Goal: Information Seeking & Learning: Learn about a topic

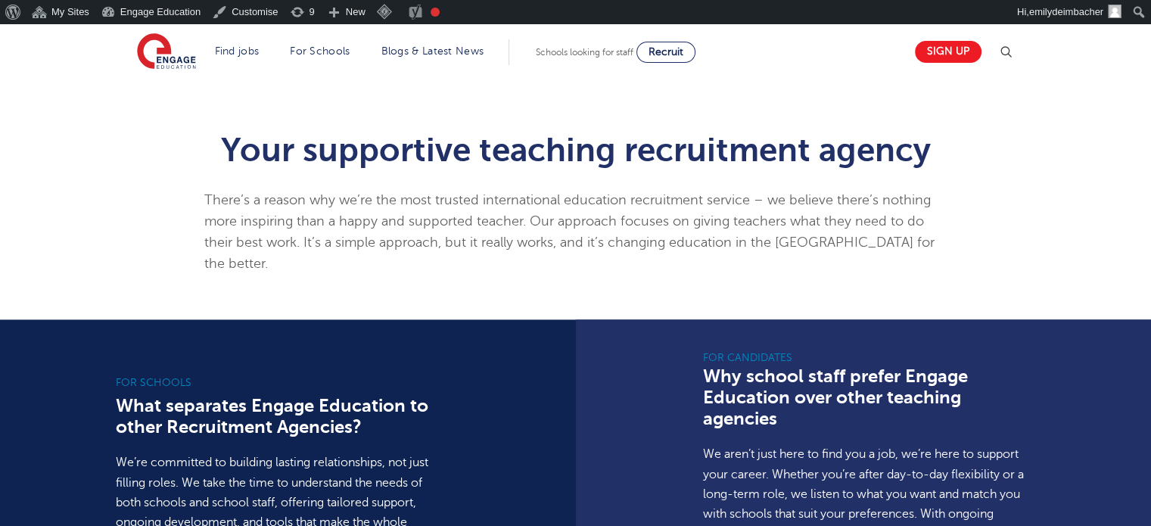
scroll to position [833, 0]
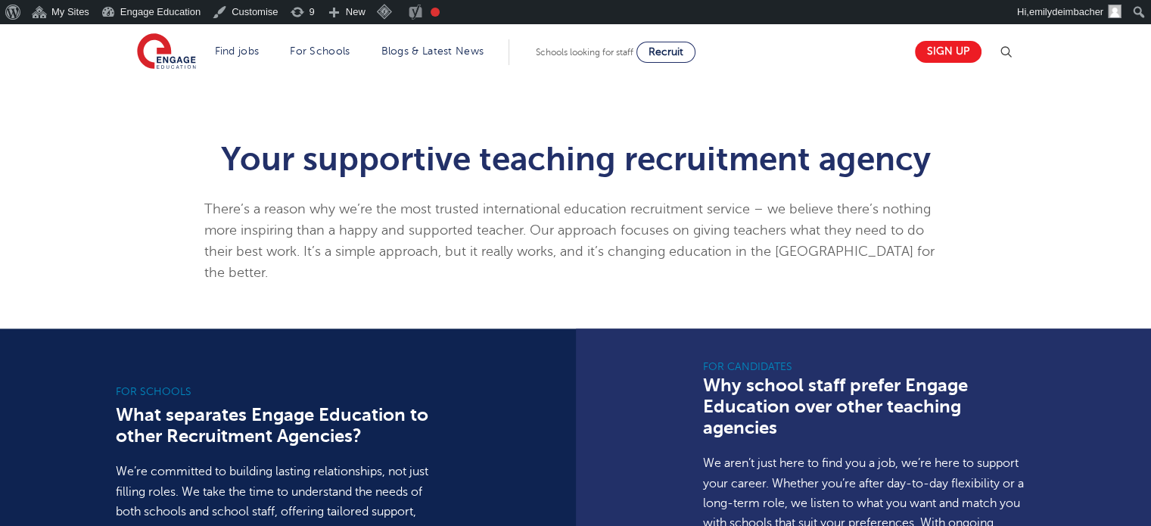
click at [508, 157] on h1 "Your supportive teaching recruitment agency" at bounding box center [575, 158] width 743 height 33
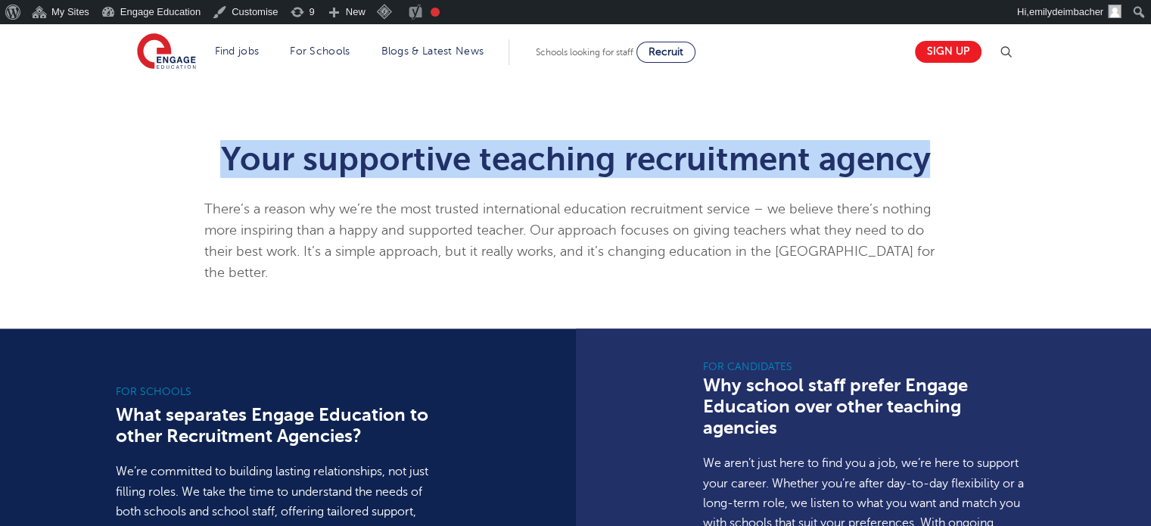
click at [508, 157] on h1 "Your supportive teaching recruitment agency" at bounding box center [575, 158] width 743 height 33
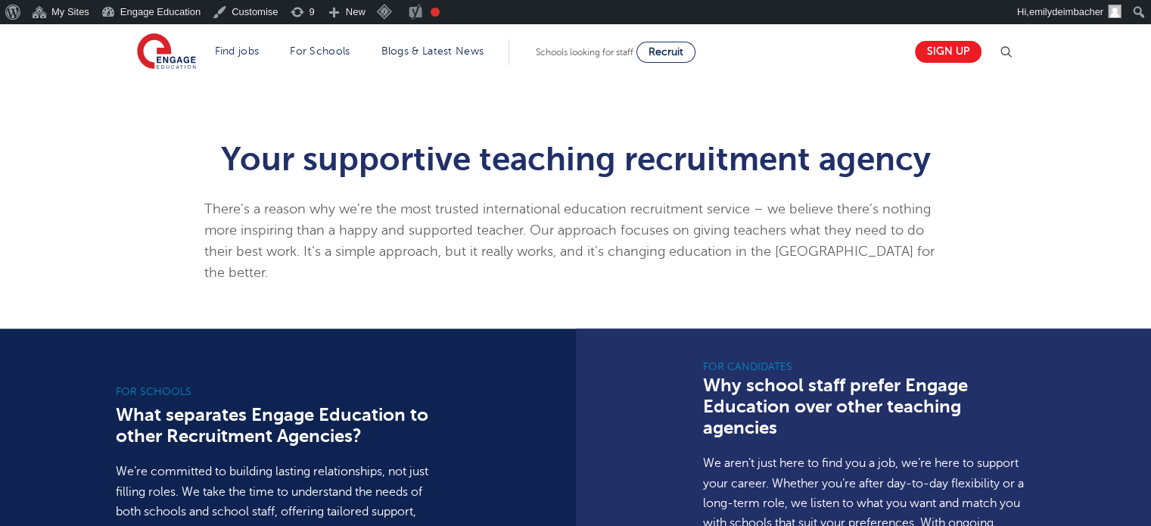
click at [664, 220] on p "There’s a reason why we’re the most trusted international education recruitment…" at bounding box center [575, 240] width 743 height 85
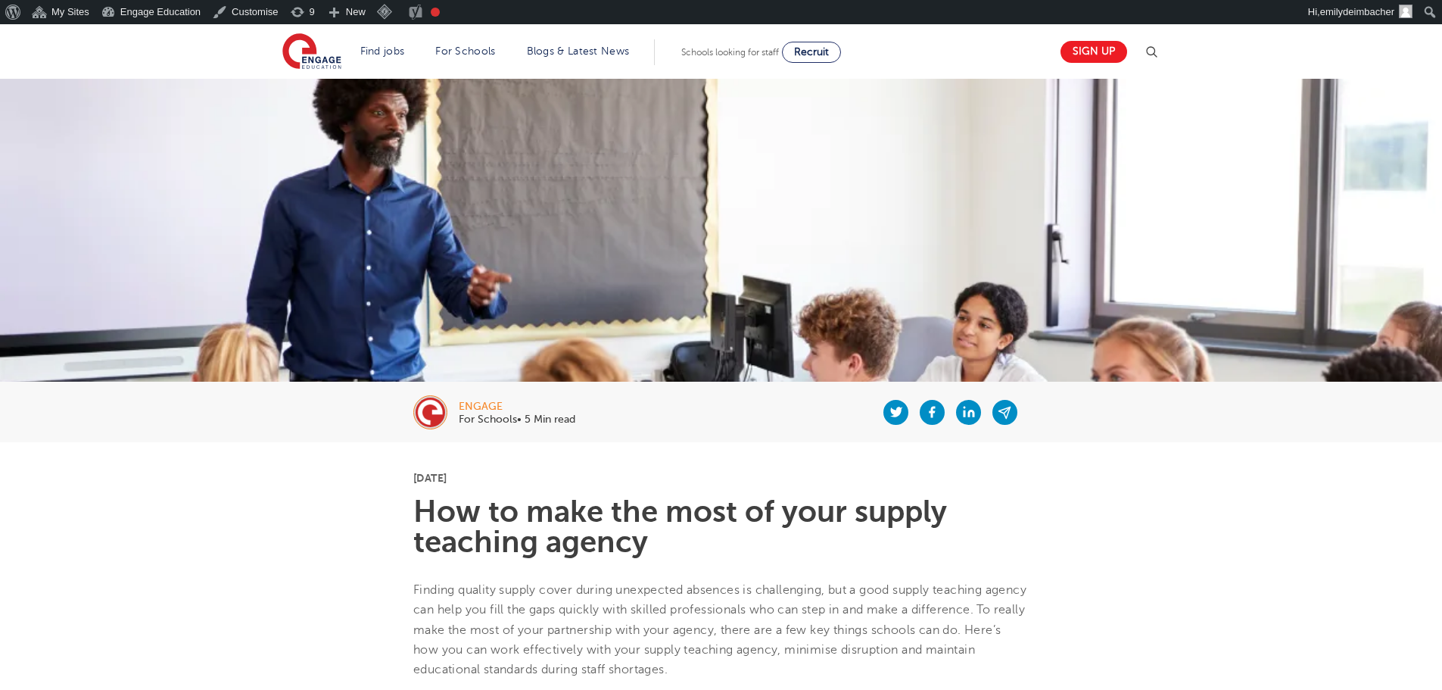
scroll to position [303, 0]
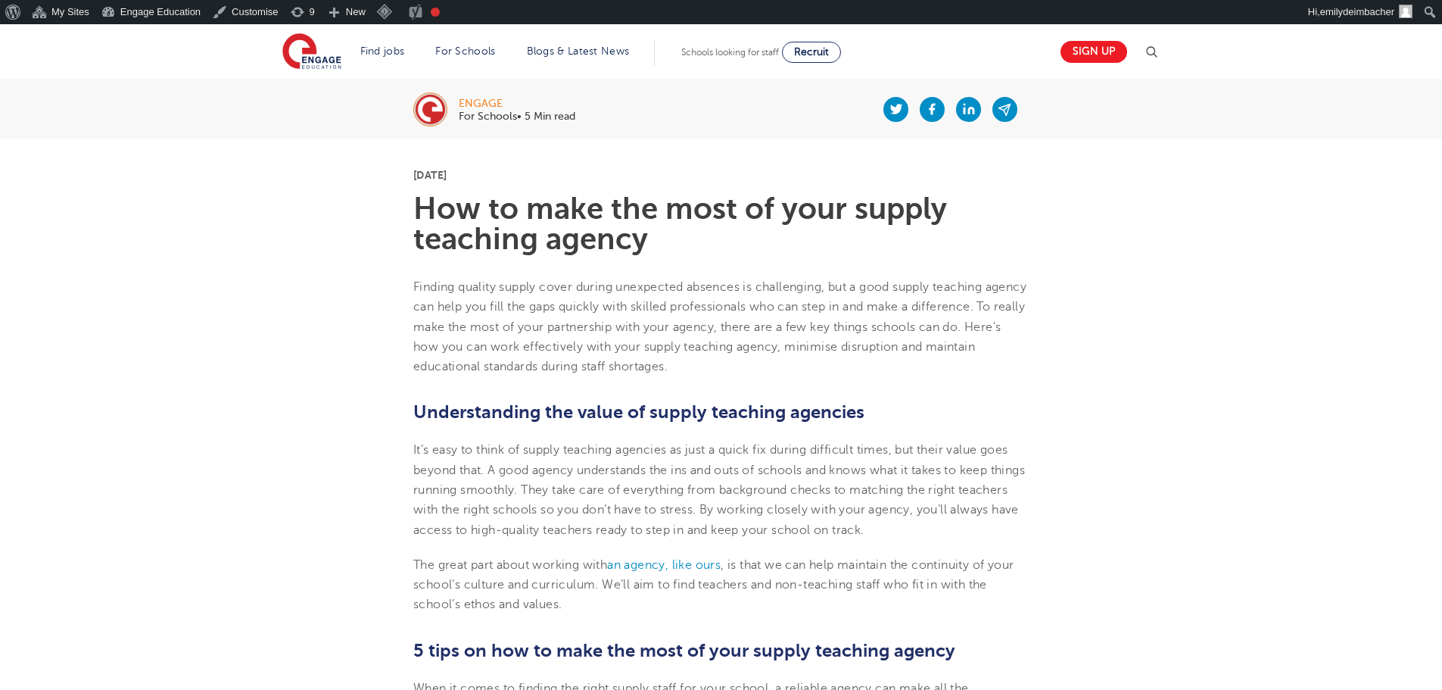
click at [1160, 41] on div "Sign up" at bounding box center [1105, 52] width 109 height 30
click at [1161, 57] on img at bounding box center [1151, 52] width 18 height 18
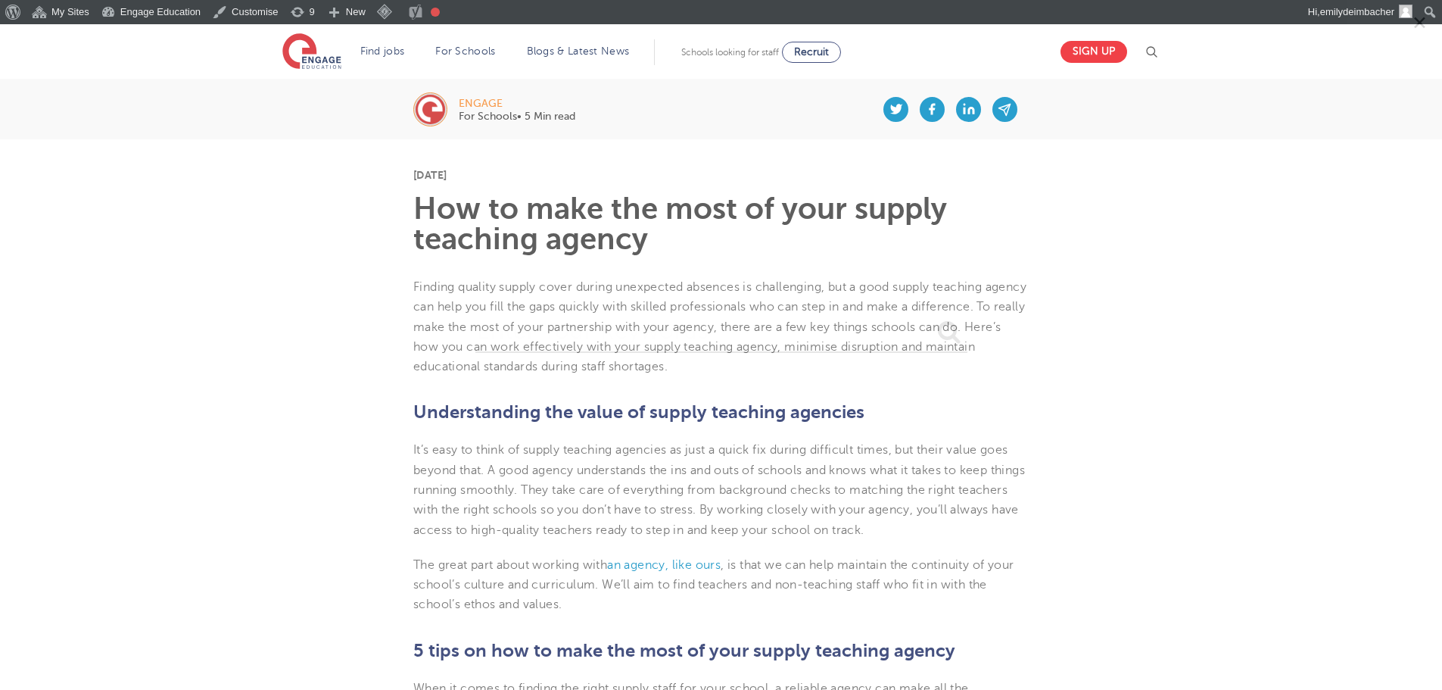
click at [1158, 53] on div "✕" at bounding box center [721, 345] width 1442 height 690
click at [1215, 326] on div "✕" at bounding box center [721, 345] width 1442 height 690
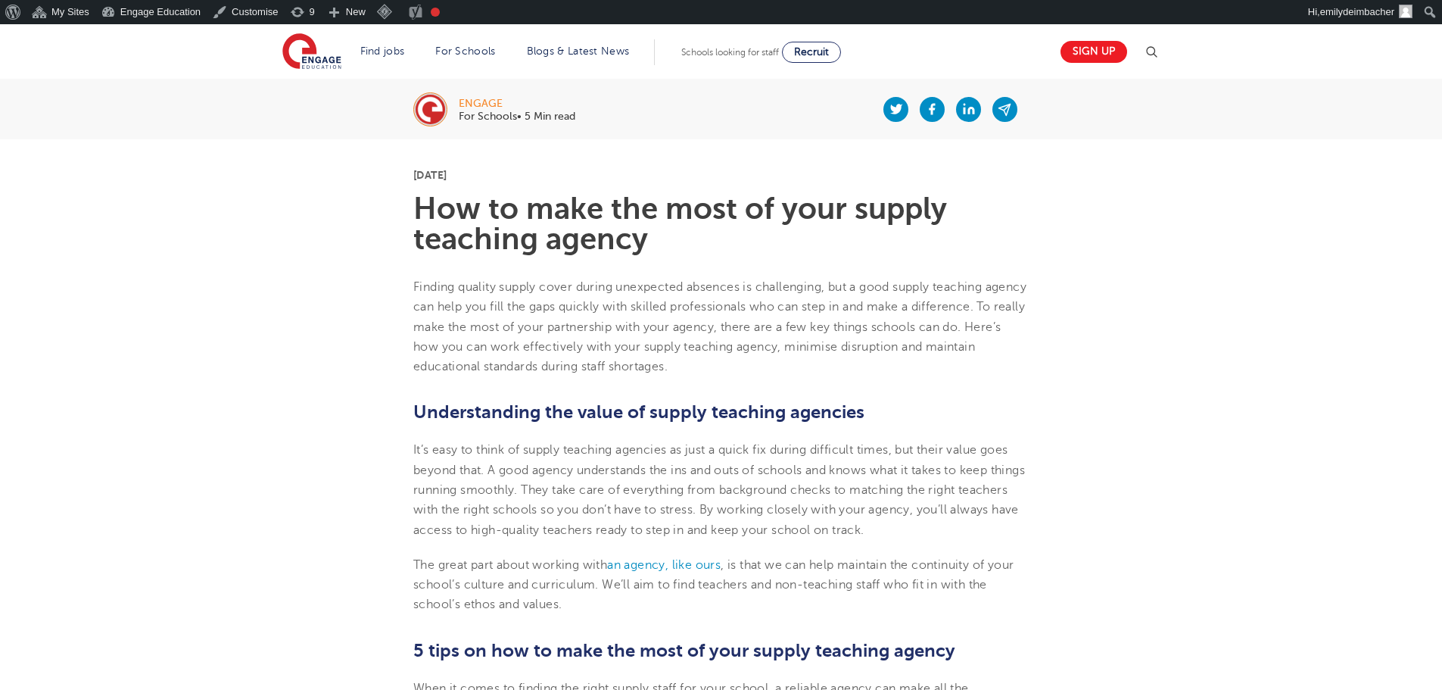
click at [1161, 47] on img at bounding box center [1151, 52] width 18 height 18
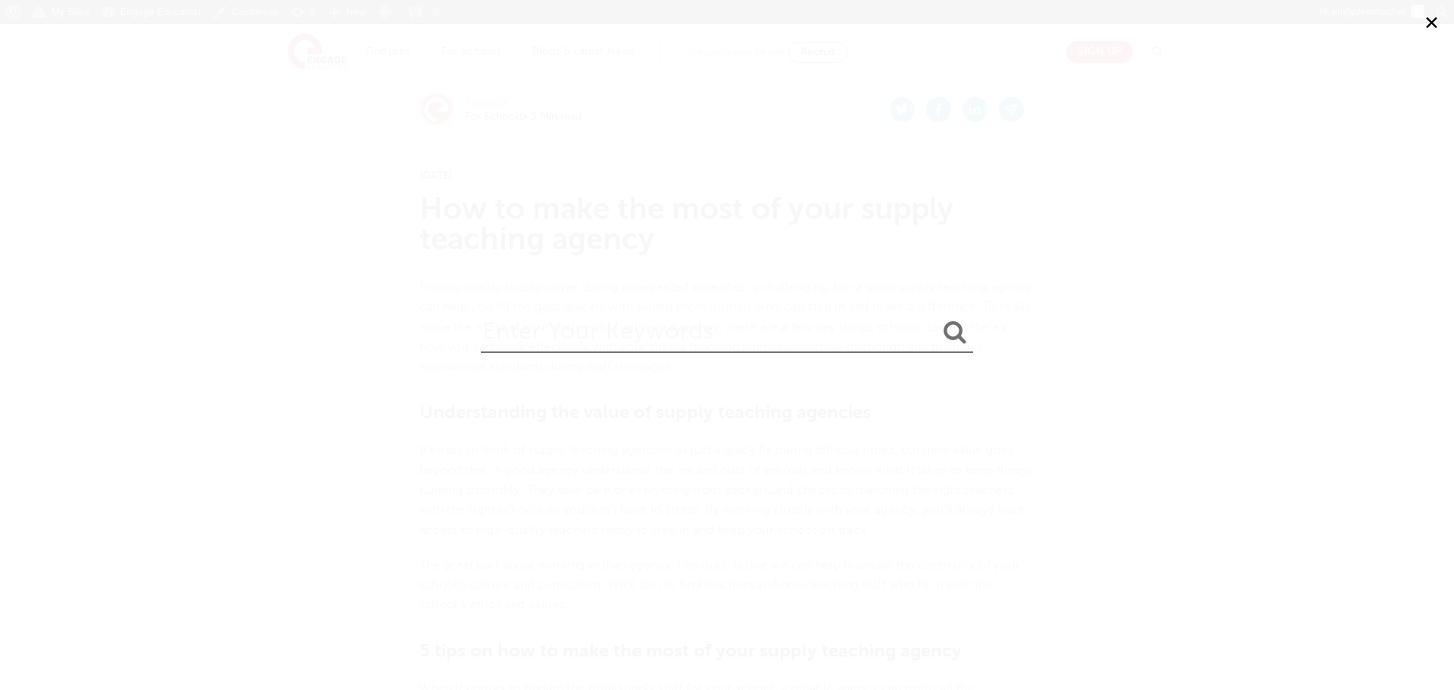
click at [721, 342] on input "search" at bounding box center [727, 328] width 492 height 49
type input "supply"
click at [1164, 167] on div "✕ supply" at bounding box center [727, 345] width 1454 height 690
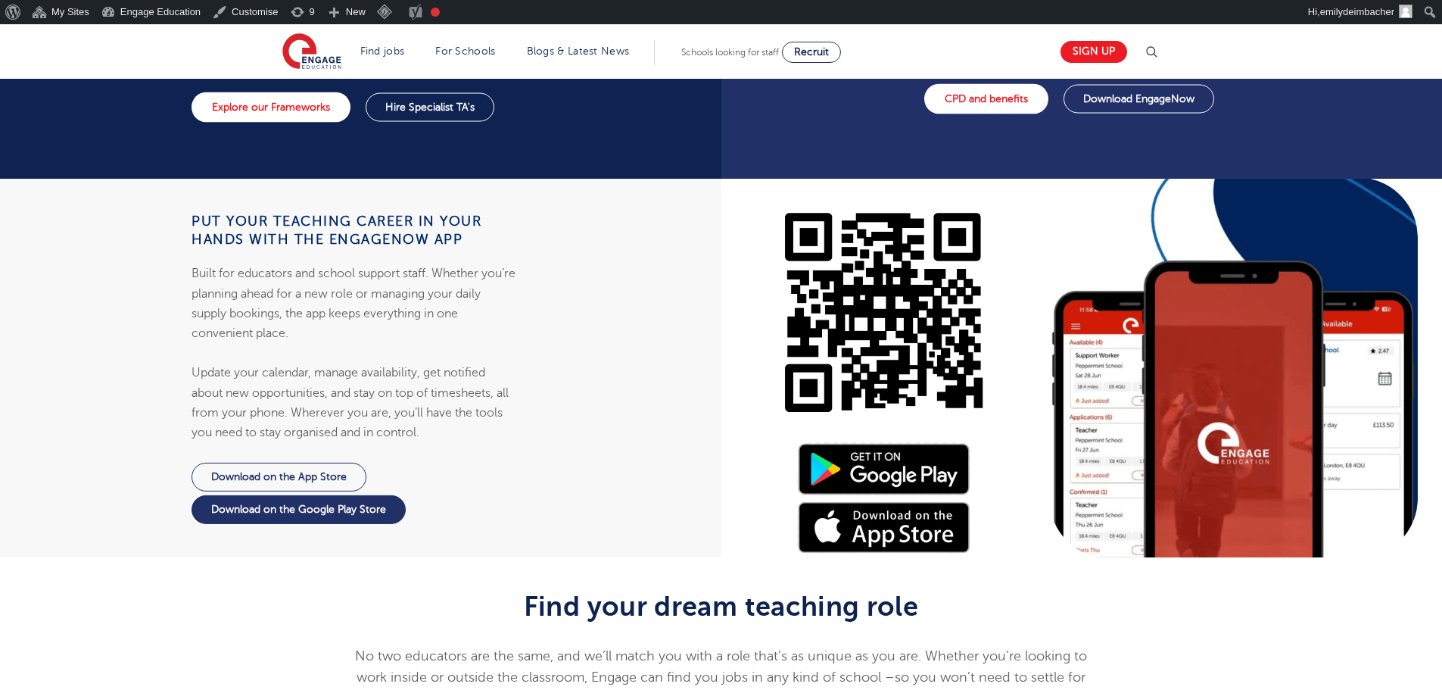
scroll to position [1363, 0]
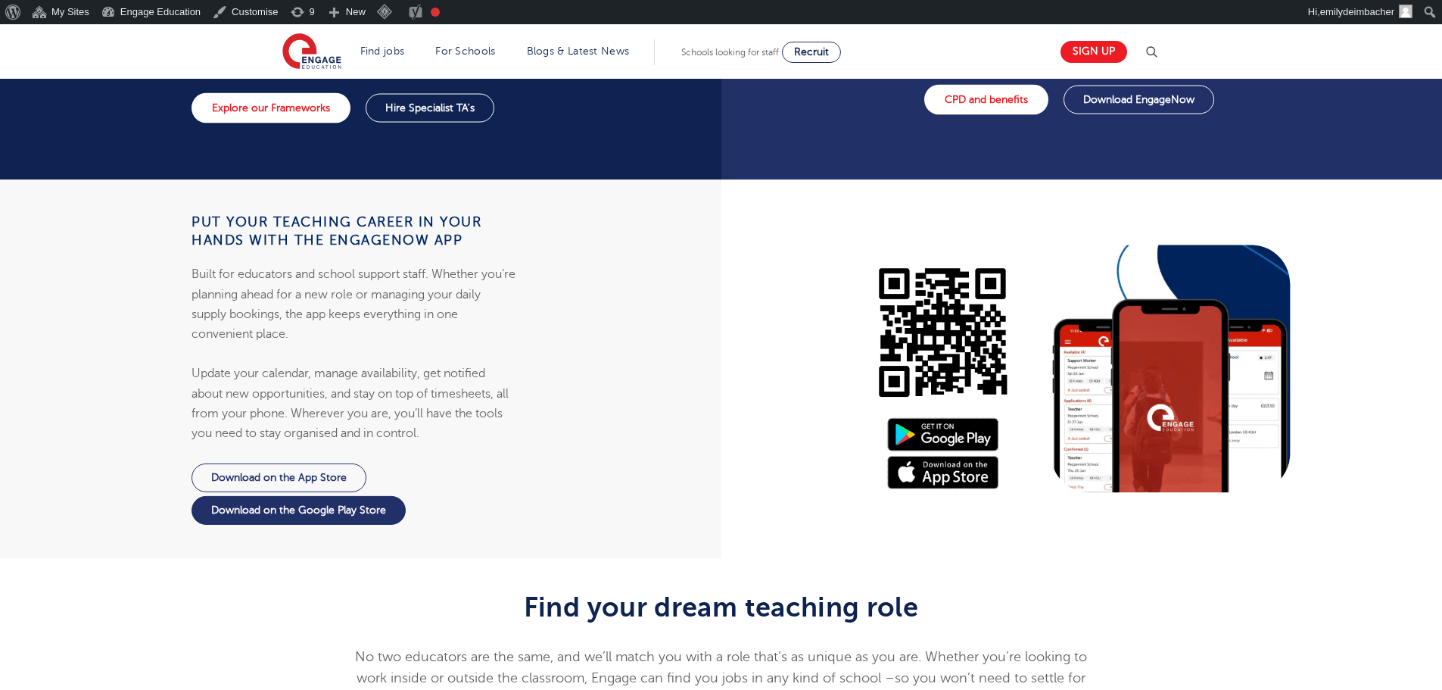
scroll to position [1363, 0]
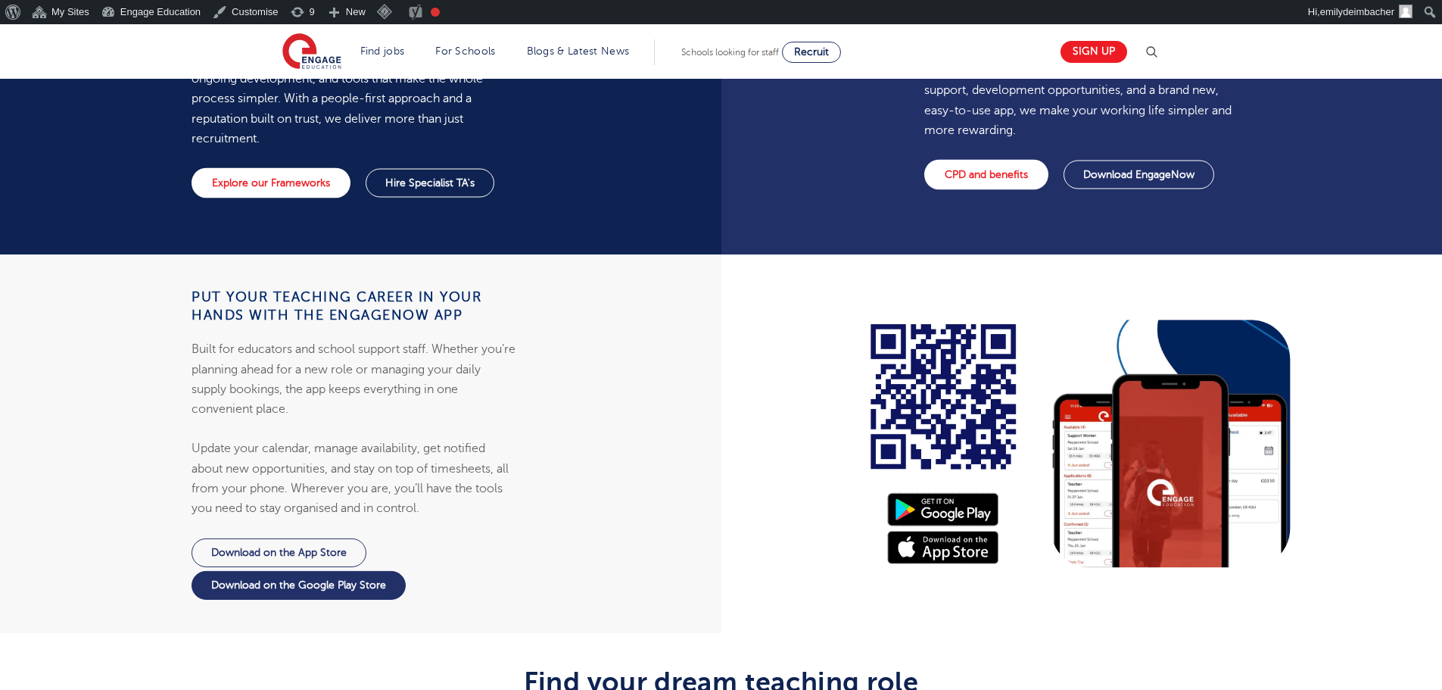
scroll to position [1287, 0]
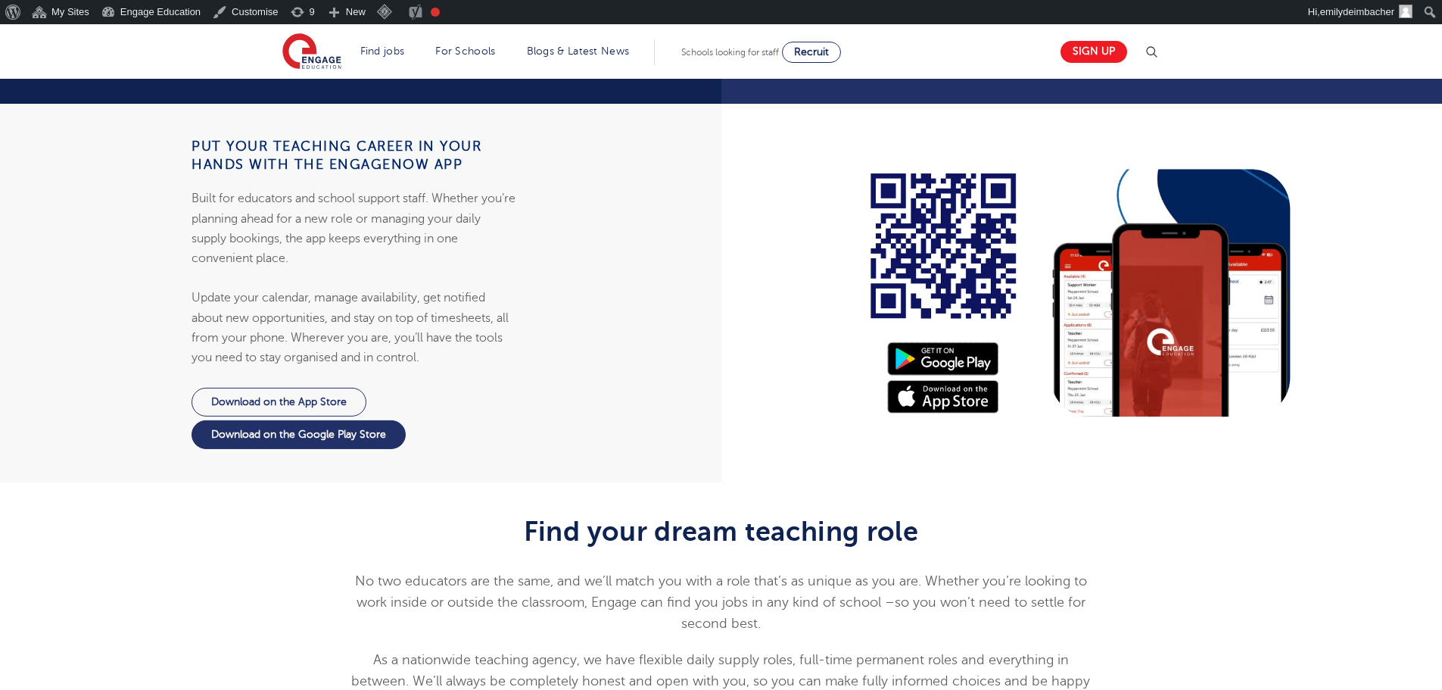
scroll to position [1438, 0]
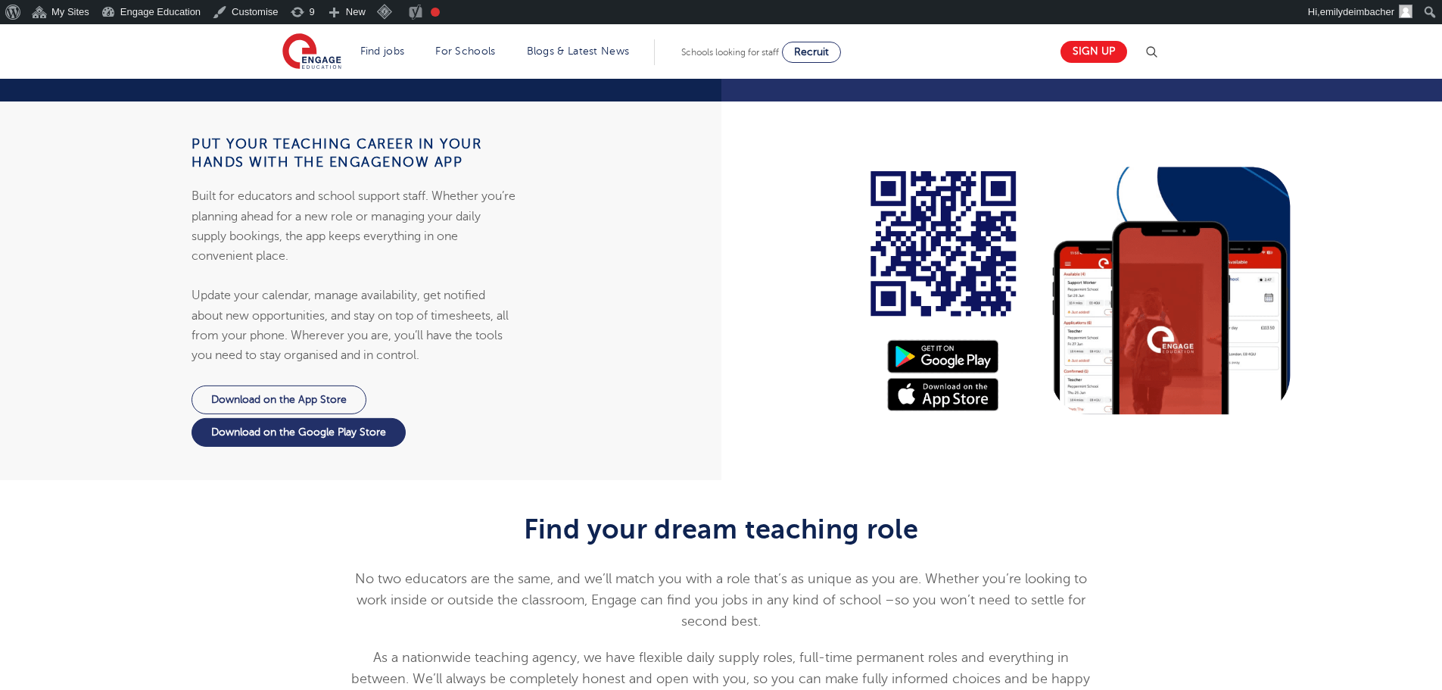
click at [428, 480] on div "Find your dream teaching role No two educators are the same, and we’ll match yo…" at bounding box center [721, 636] width 1442 height 312
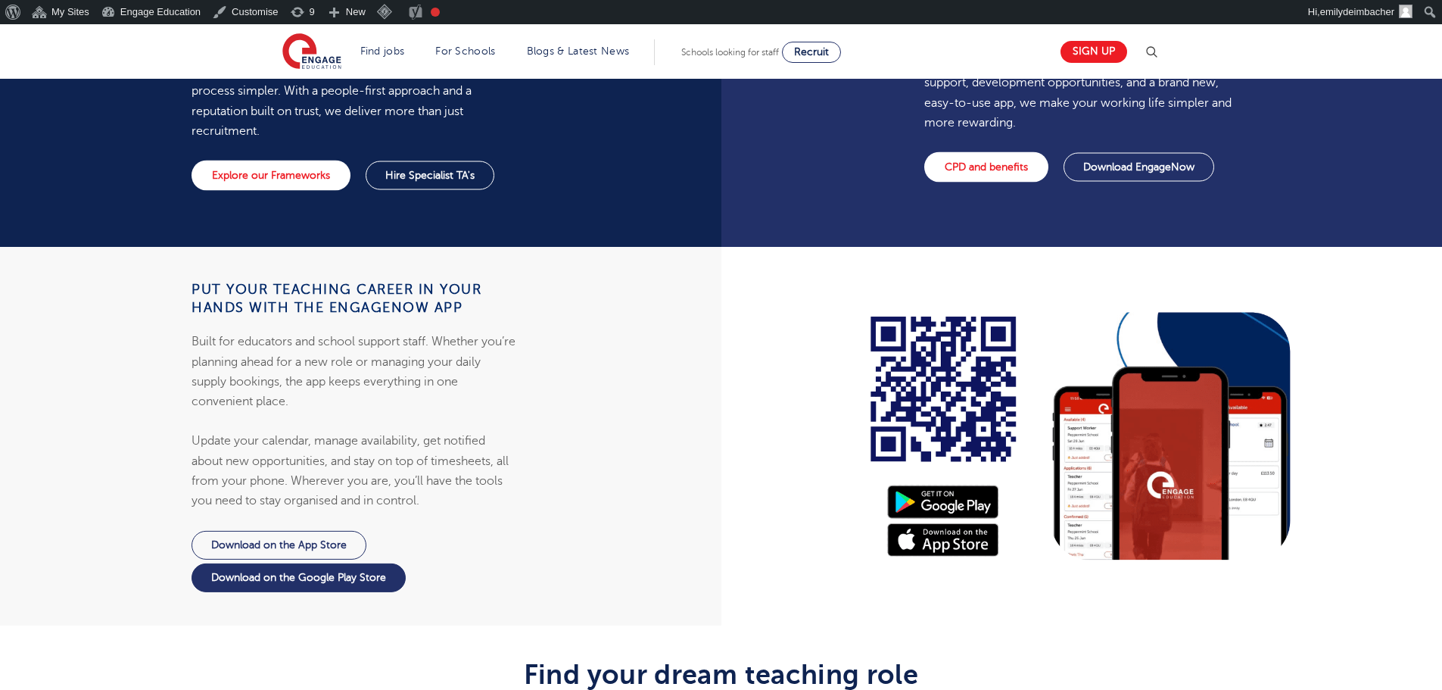
scroll to position [1287, 0]
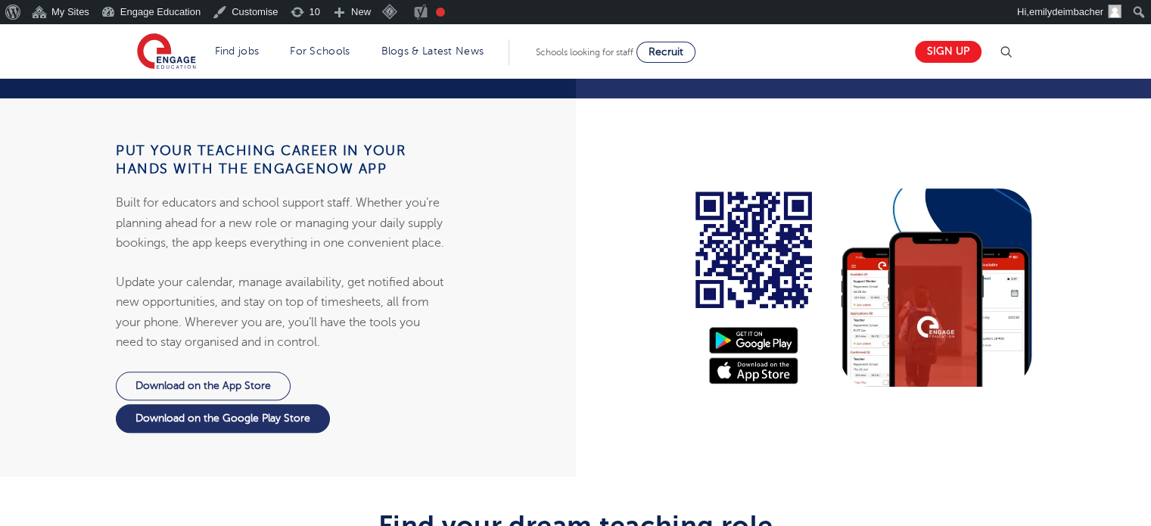
scroll to position [1438, 0]
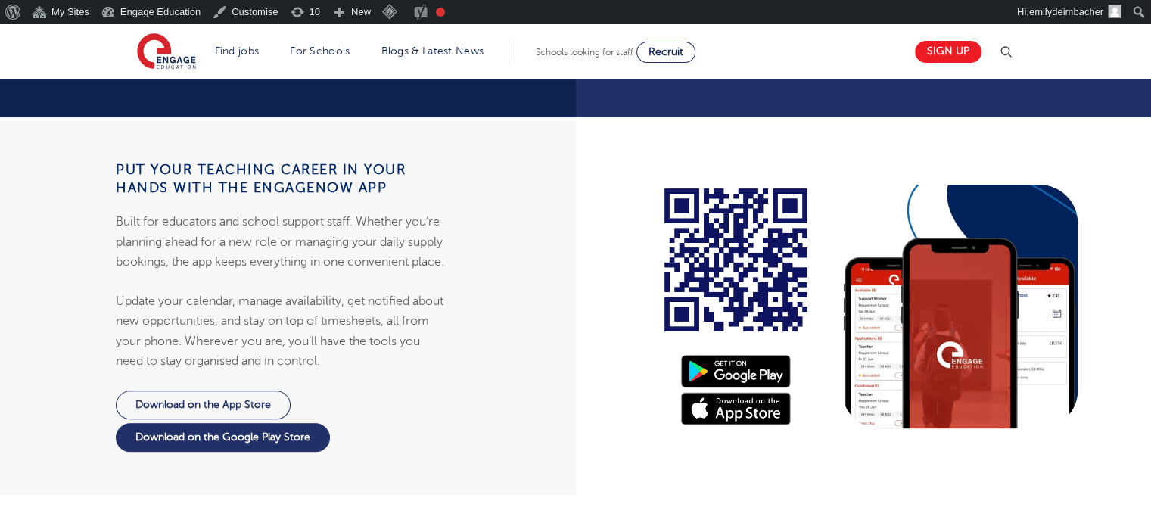
scroll to position [1438, 0]
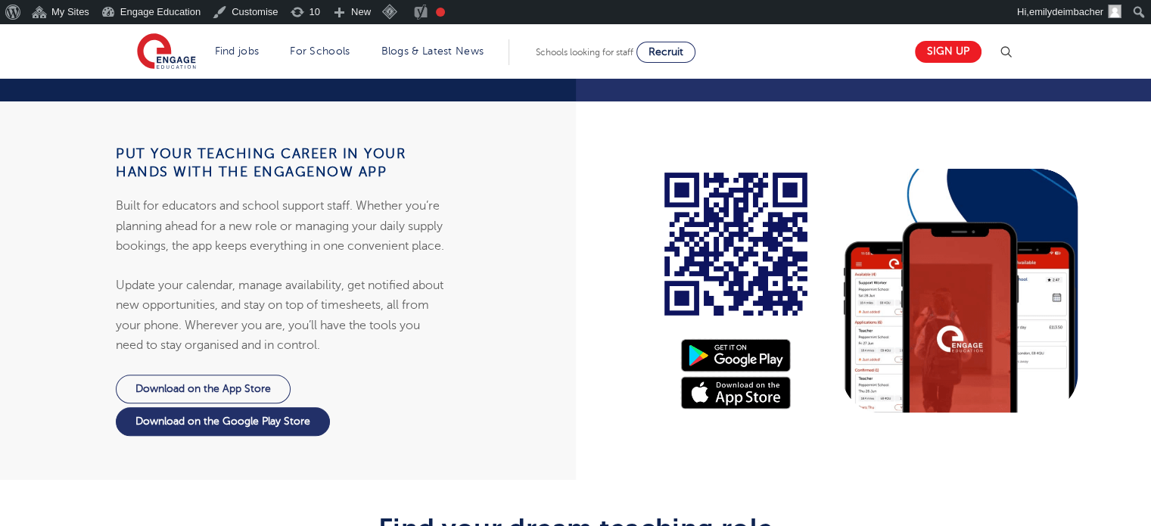
click at [557, 386] on div "Put your teaching career in your hands with the EngageNow app Built for educato…" at bounding box center [282, 290] width 587 height 379
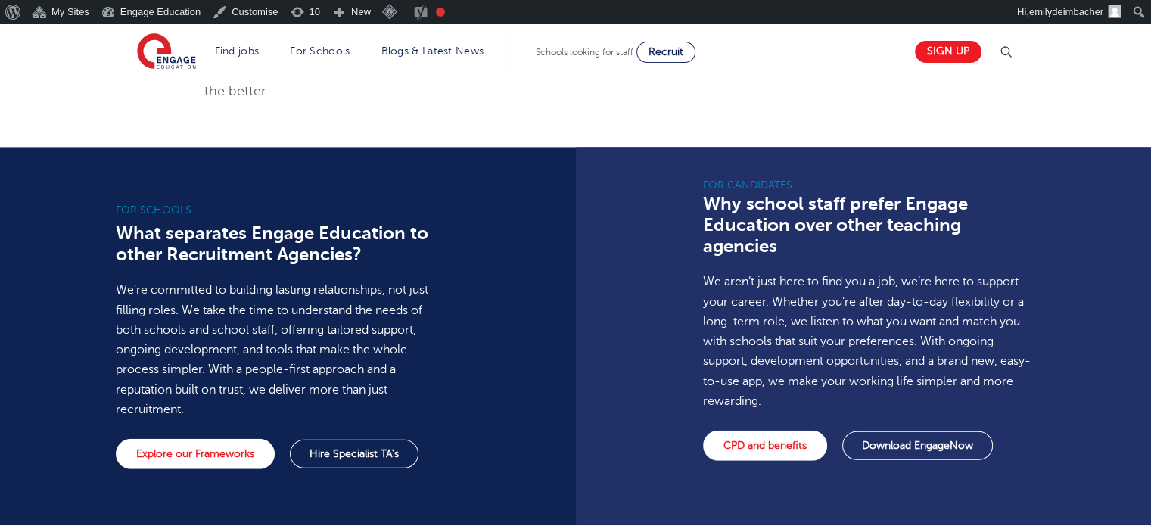
scroll to position [978, 0]
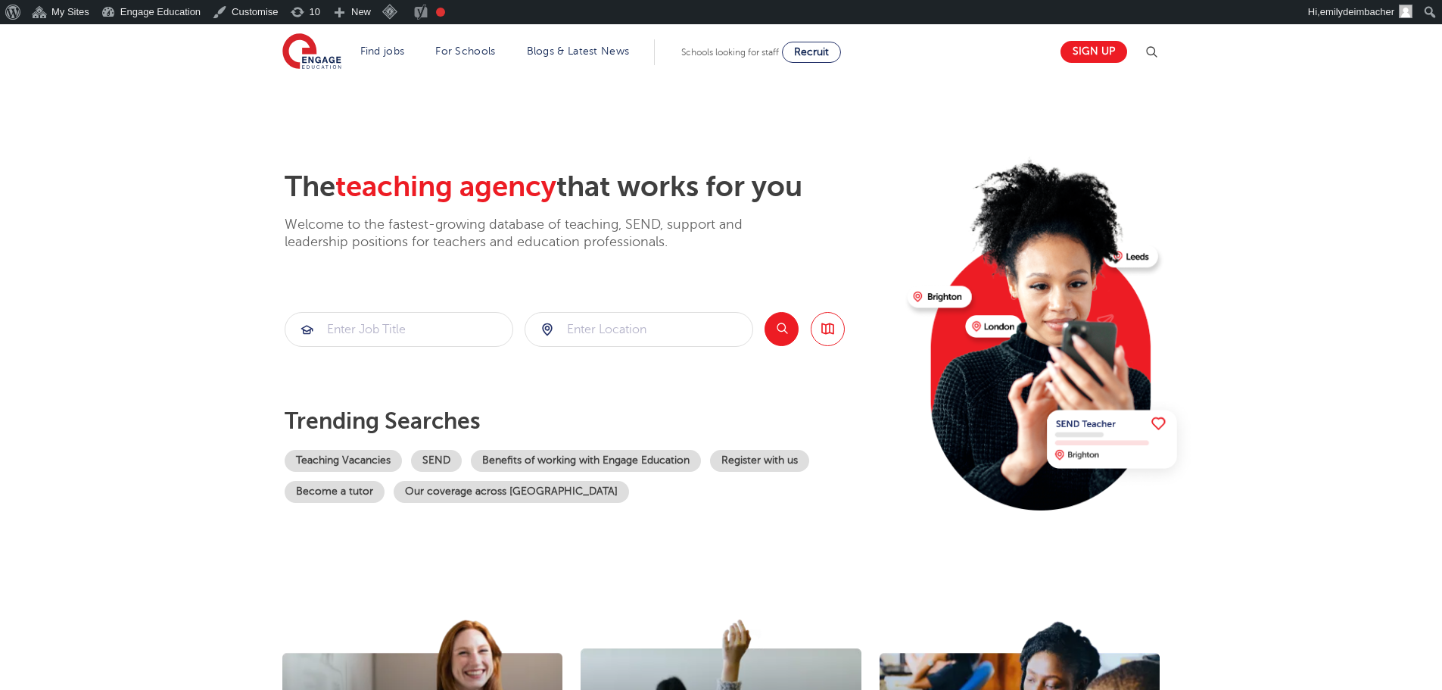
click at [1160, 51] on img at bounding box center [1151, 52] width 18 height 18
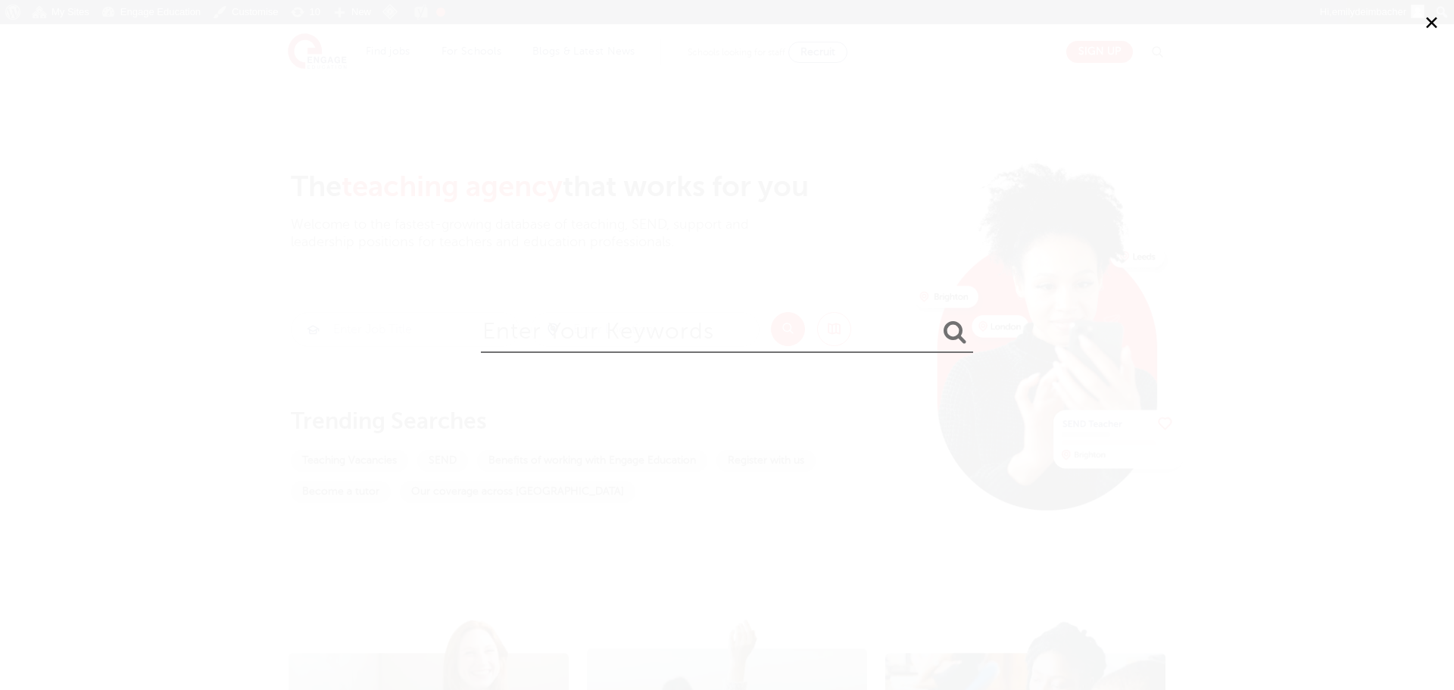
click at [566, 343] on input "search" at bounding box center [727, 328] width 492 height 49
type input "supply"
click at [936, 319] on button "submit" at bounding box center [954, 333] width 36 height 28
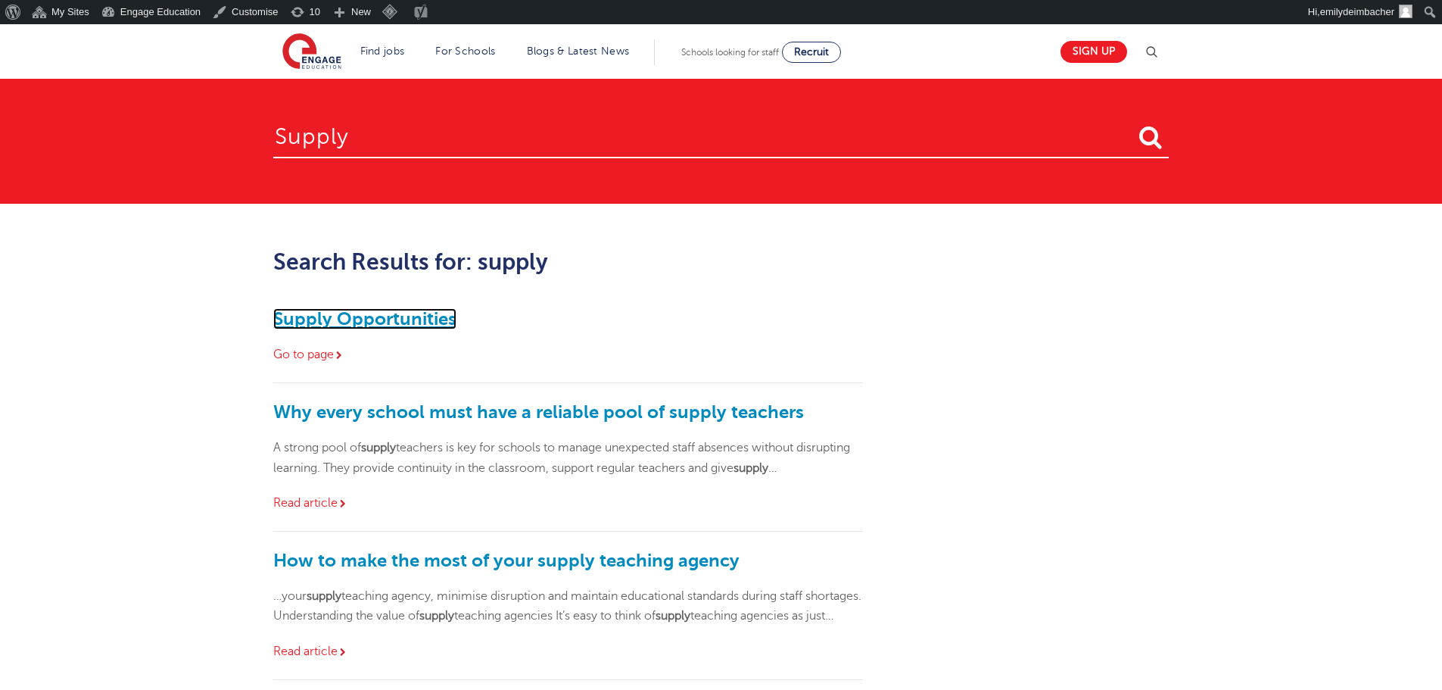
click at [349, 313] on link "Supply Opportunities" at bounding box center [364, 318] width 183 height 21
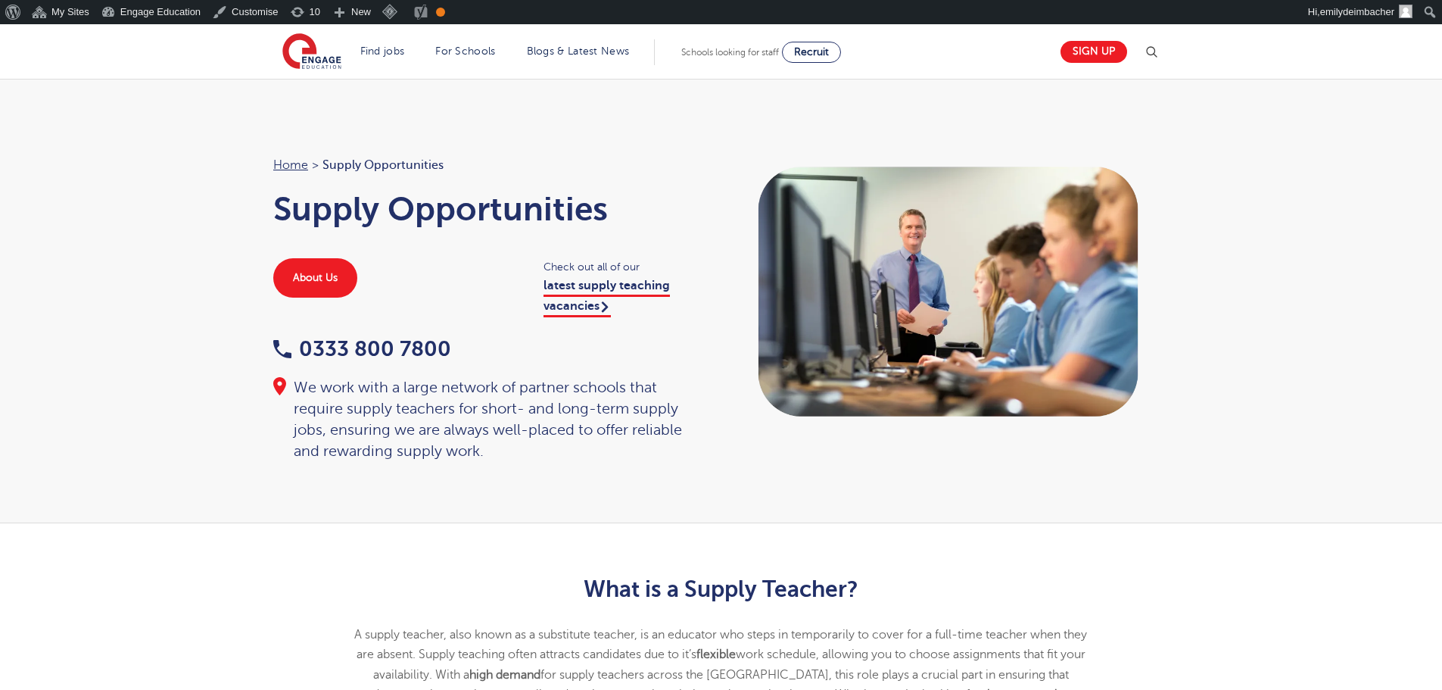
click at [119, 317] on div "Home > Supply Opportunities Supply Opportunities About Us Check out all of our …" at bounding box center [721, 301] width 1442 height 444
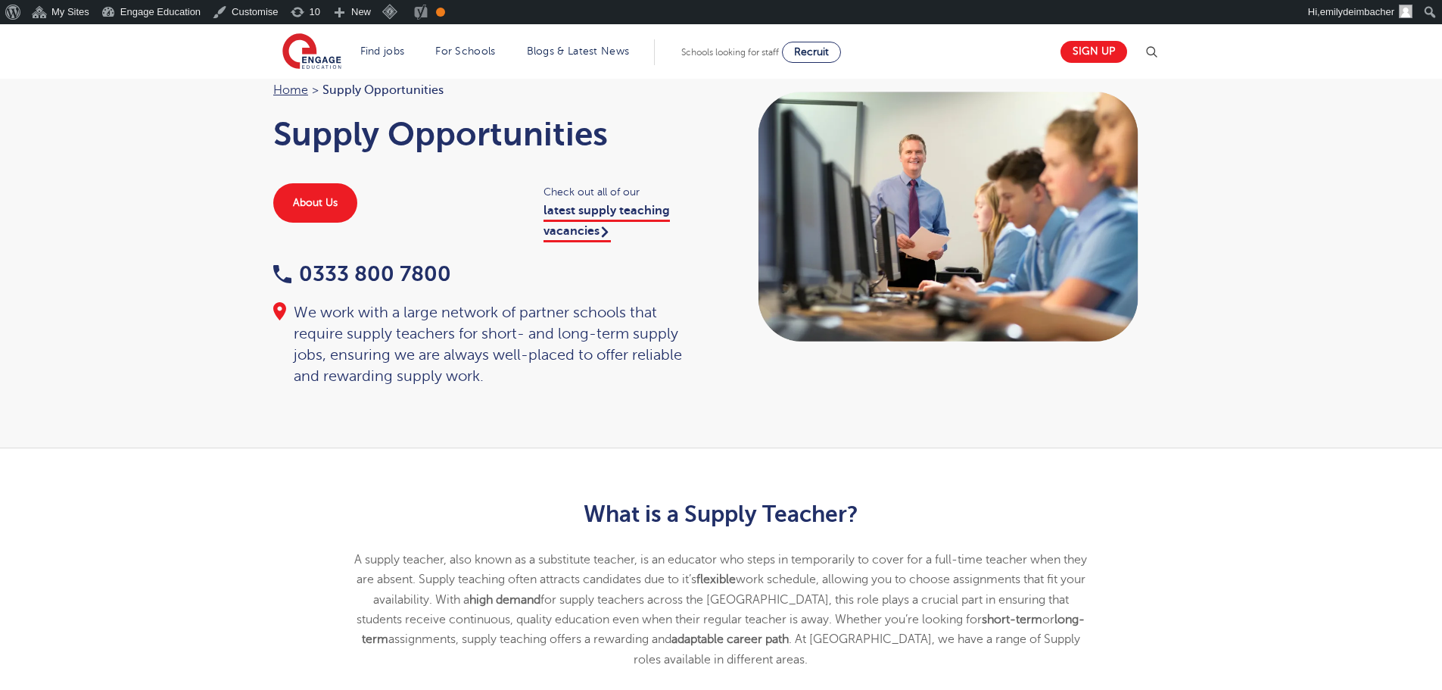
scroll to position [76, 0]
click at [602, 213] on link "latest supply teaching vacancies" at bounding box center [607, 222] width 126 height 38
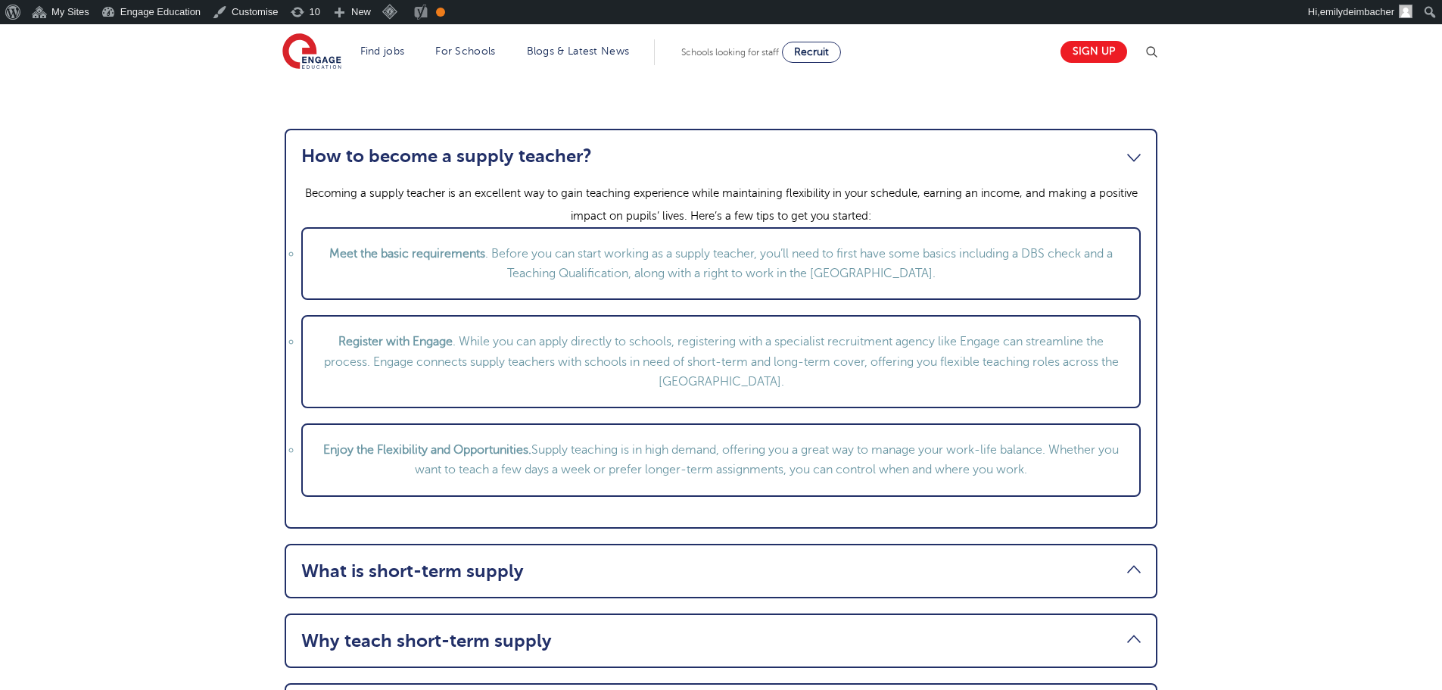
scroll to position [1817, 0]
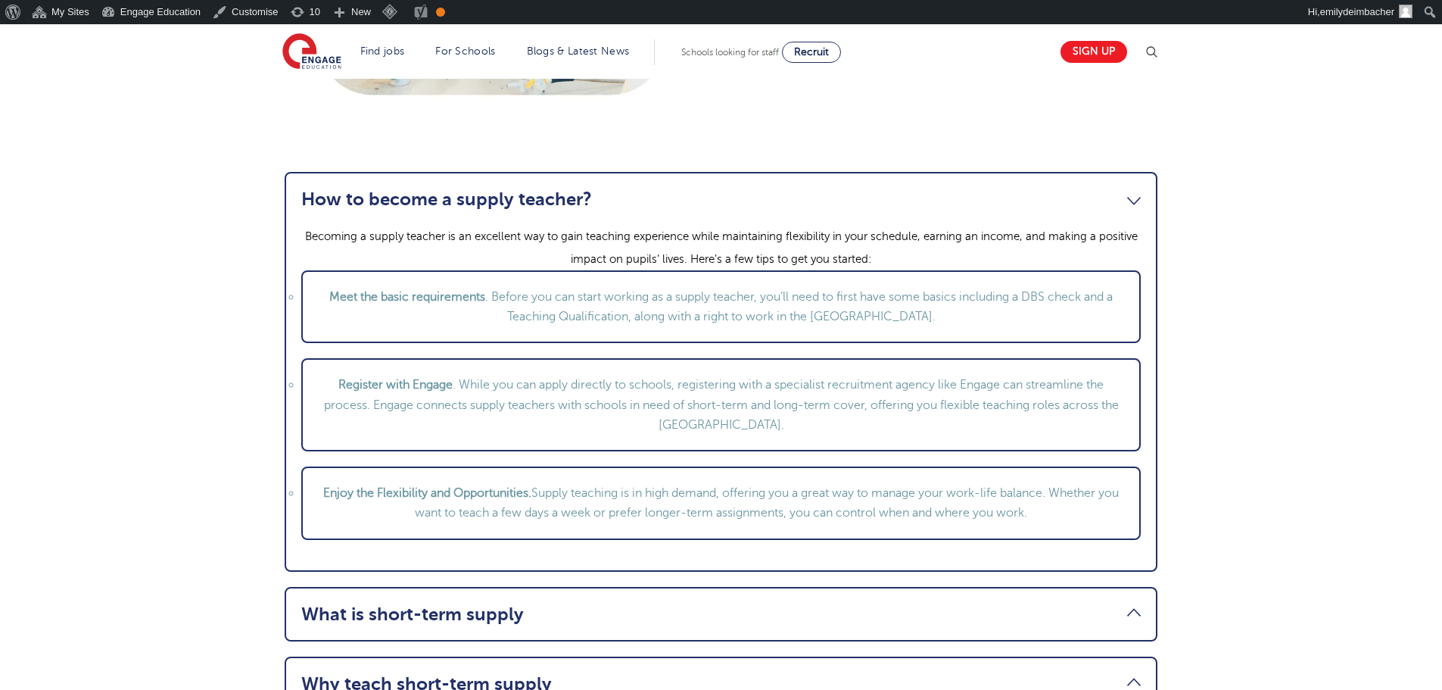
click at [1132, 204] on link "How to become a supply teacher?" at bounding box center [721, 199] width 840 height 21
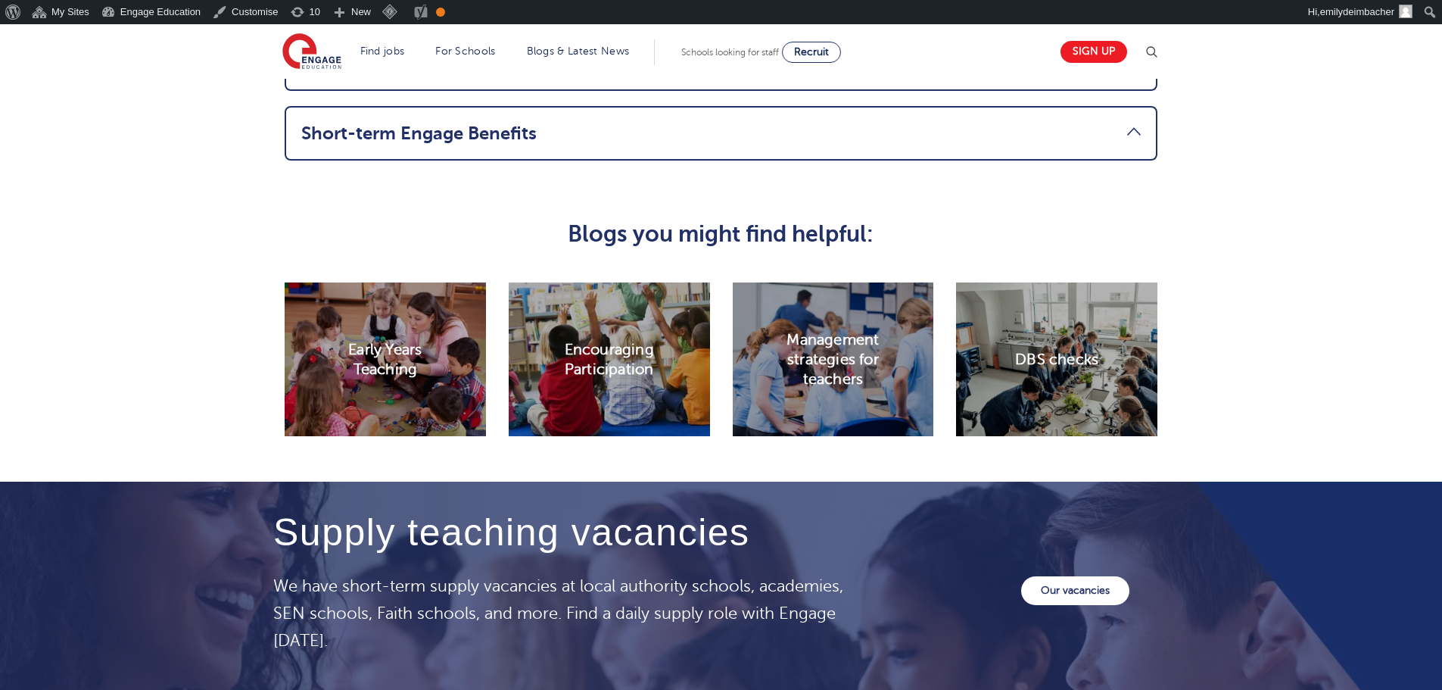
scroll to position [2120, 0]
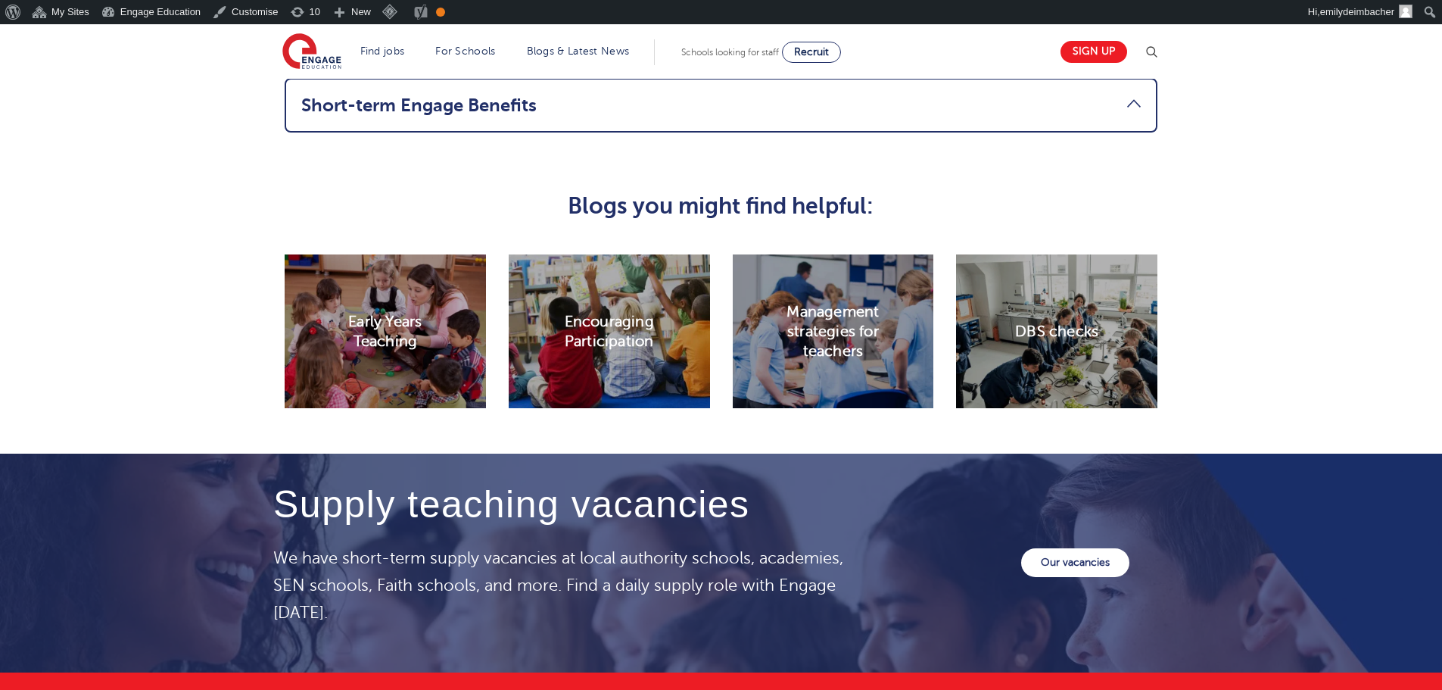
click at [414, 324] on h2 "Early Years Teaching" at bounding box center [385, 331] width 101 height 40
click at [336, 291] on div "Early Years Teaching" at bounding box center [385, 331] width 201 height 154
click at [569, 334] on h2 "Encouraging Participation" at bounding box center [609, 331] width 101 height 40
click at [868, 332] on h2 "Management strategies for teachers" at bounding box center [833, 331] width 101 height 60
drag, startPoint x: 187, startPoint y: 343, endPoint x: 369, endPoint y: 313, distance: 184.2
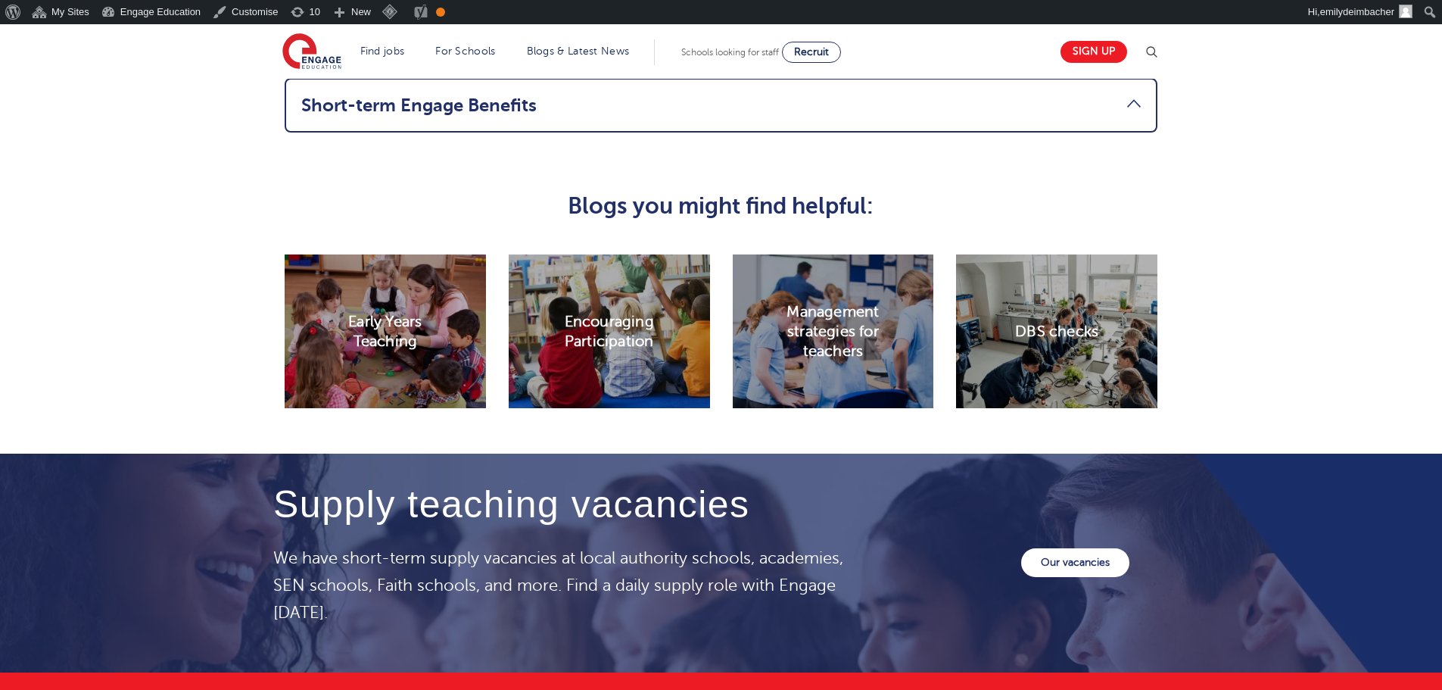
click at [206, 333] on div "Early Years Teaching Encouraging Participation Management strategies for teache…" at bounding box center [721, 348] width 1442 height 212
click at [397, 323] on h2 "Early Years Teaching" at bounding box center [385, 331] width 101 height 40
click at [367, 341] on h2 "Early Years Teaching" at bounding box center [385, 331] width 101 height 40
click at [332, 369] on div "Early Years Teaching" at bounding box center [385, 331] width 201 height 154
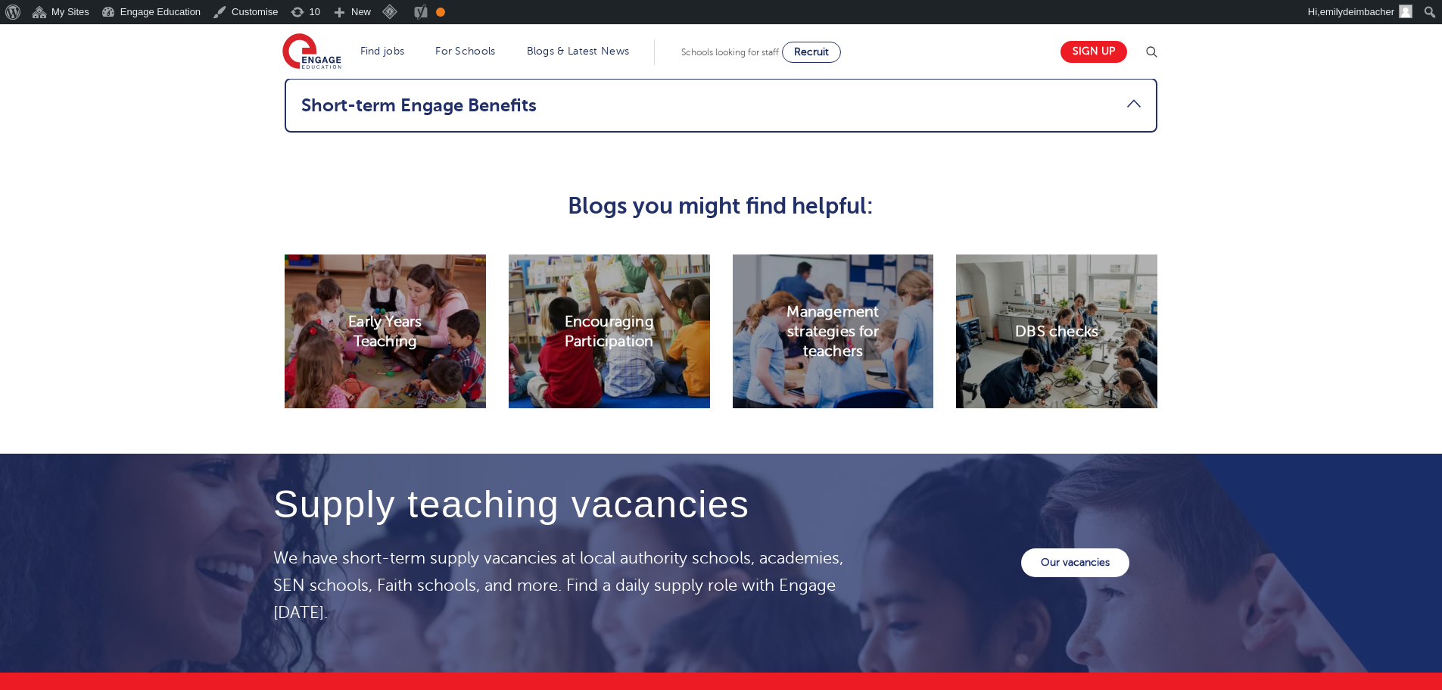
click at [295, 393] on div "Early Years Teaching" at bounding box center [385, 331] width 201 height 154
drag, startPoint x: 304, startPoint y: 385, endPoint x: 333, endPoint y: 357, distance: 39.6
click at [312, 374] on div "Early Years Teaching" at bounding box center [385, 331] width 201 height 154
click at [344, 349] on h2 "Early Years Teaching" at bounding box center [385, 331] width 101 height 40
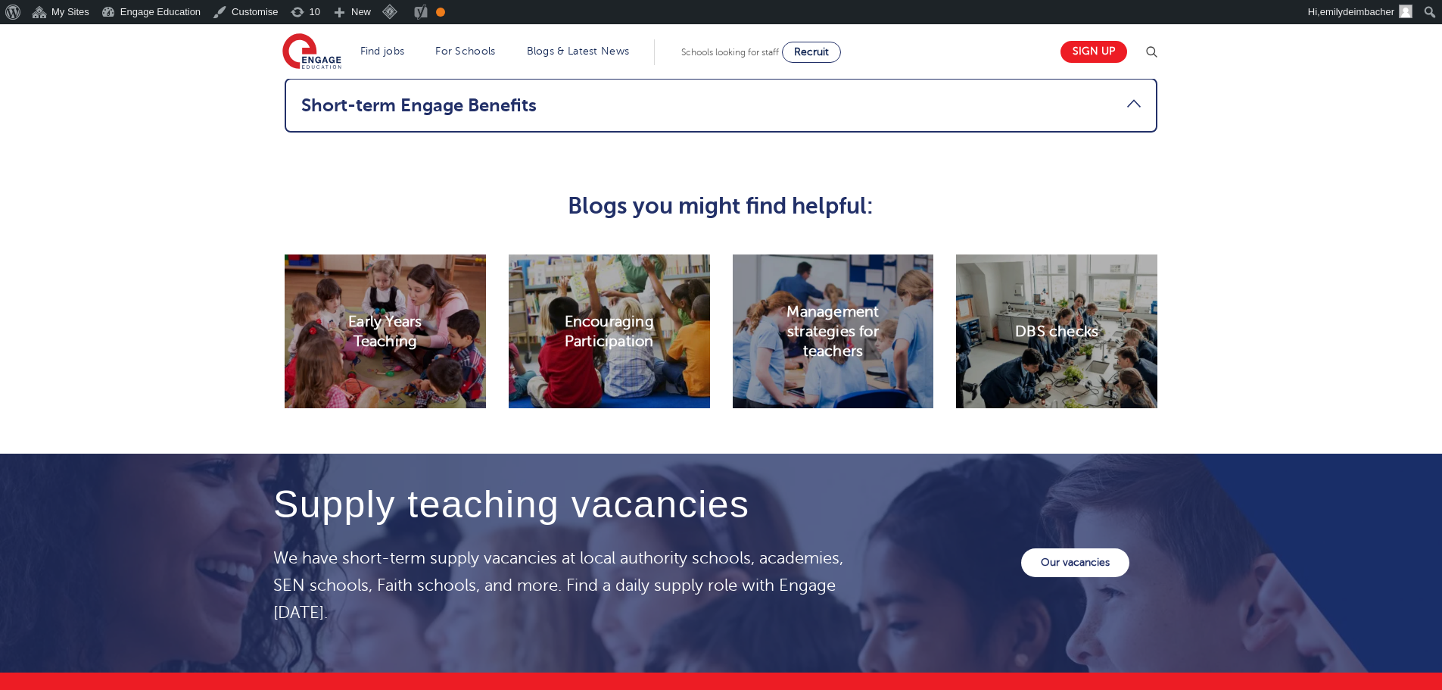
click at [349, 340] on h2 "Early Years Teaching" at bounding box center [385, 331] width 101 height 40
click at [379, 311] on h2 "Early Years Teaching" at bounding box center [385, 331] width 101 height 40
click at [400, 294] on div "Early Years Teaching" at bounding box center [385, 331] width 201 height 154
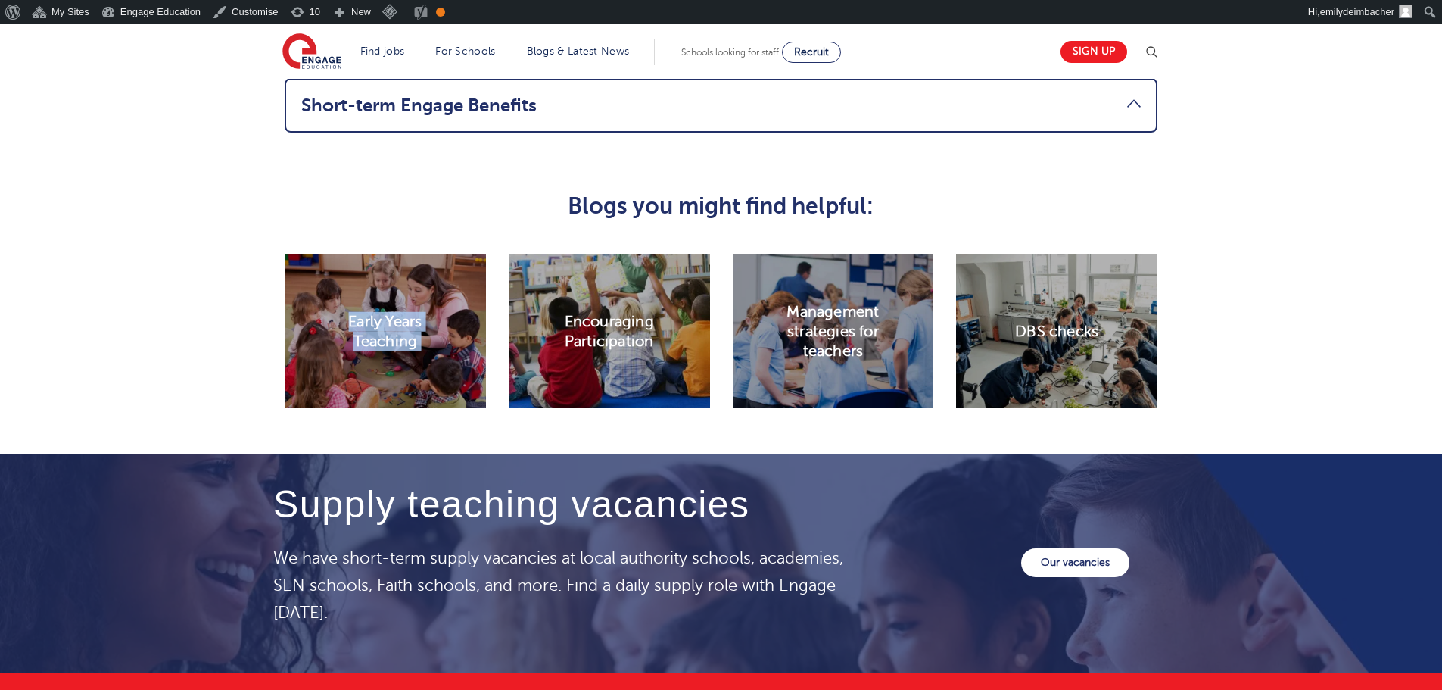
click at [400, 294] on div "Early Years Teaching" at bounding box center [385, 331] width 201 height 154
click at [382, 341] on h2 "Early Years Teaching" at bounding box center [385, 331] width 101 height 40
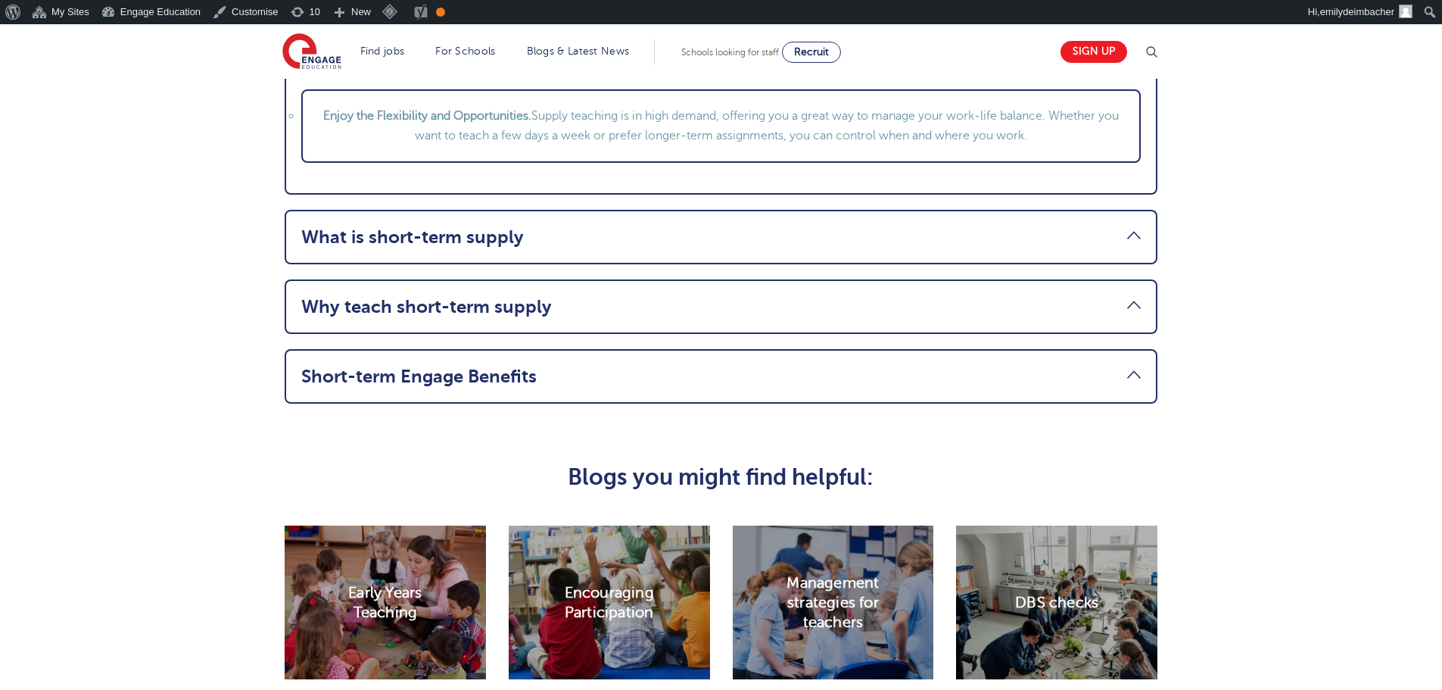
scroll to position [2195, 0]
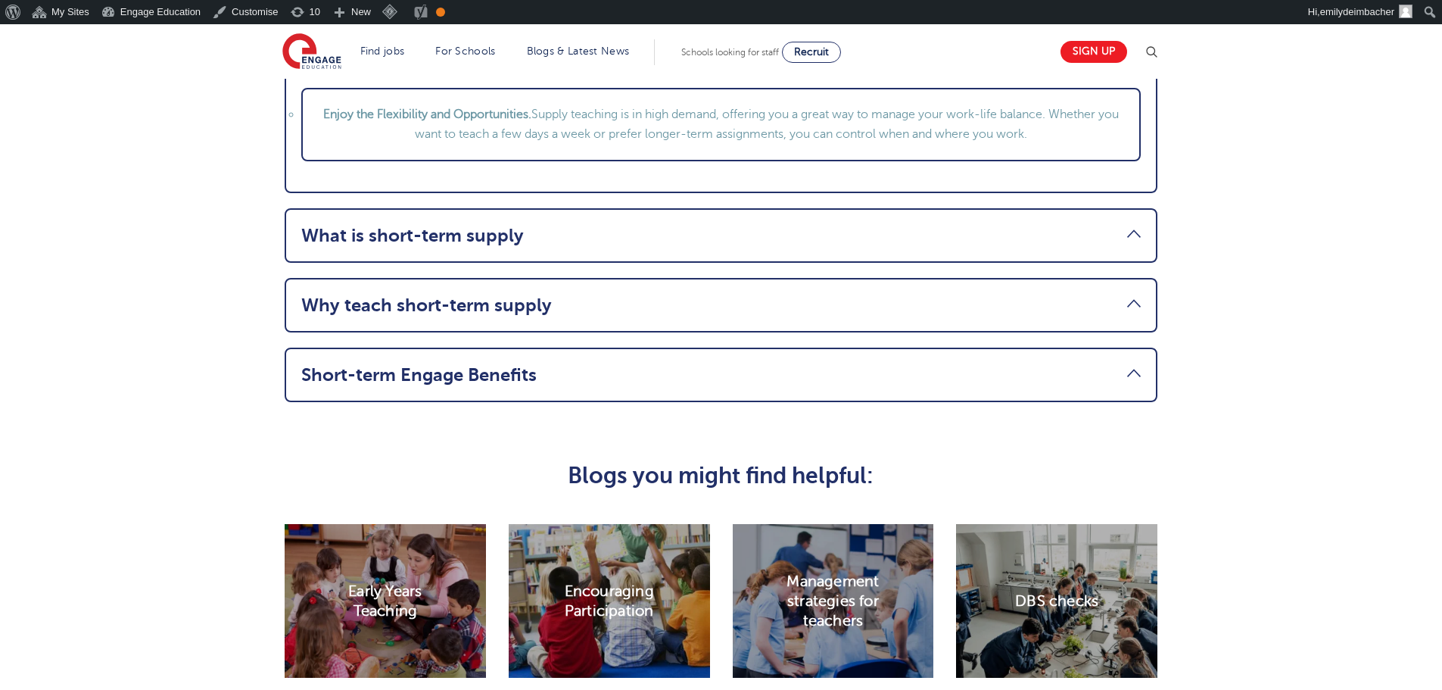
click at [652, 636] on div "Encouraging Participation" at bounding box center [609, 601] width 201 height 154
click at [576, 594] on h2 "Encouraging Participation" at bounding box center [609, 601] width 101 height 40
click at [619, 603] on h2 "Encouraging Participation" at bounding box center [609, 601] width 101 height 40
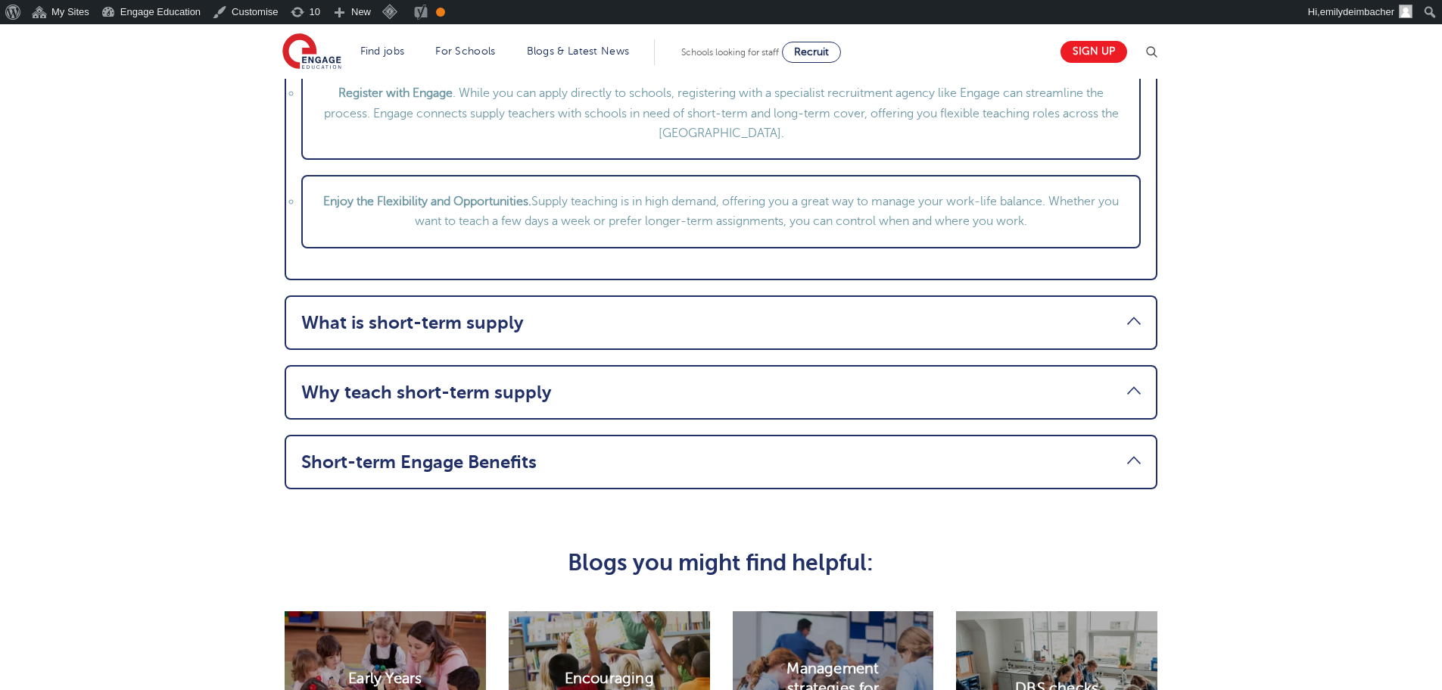
scroll to position [2347, 0]
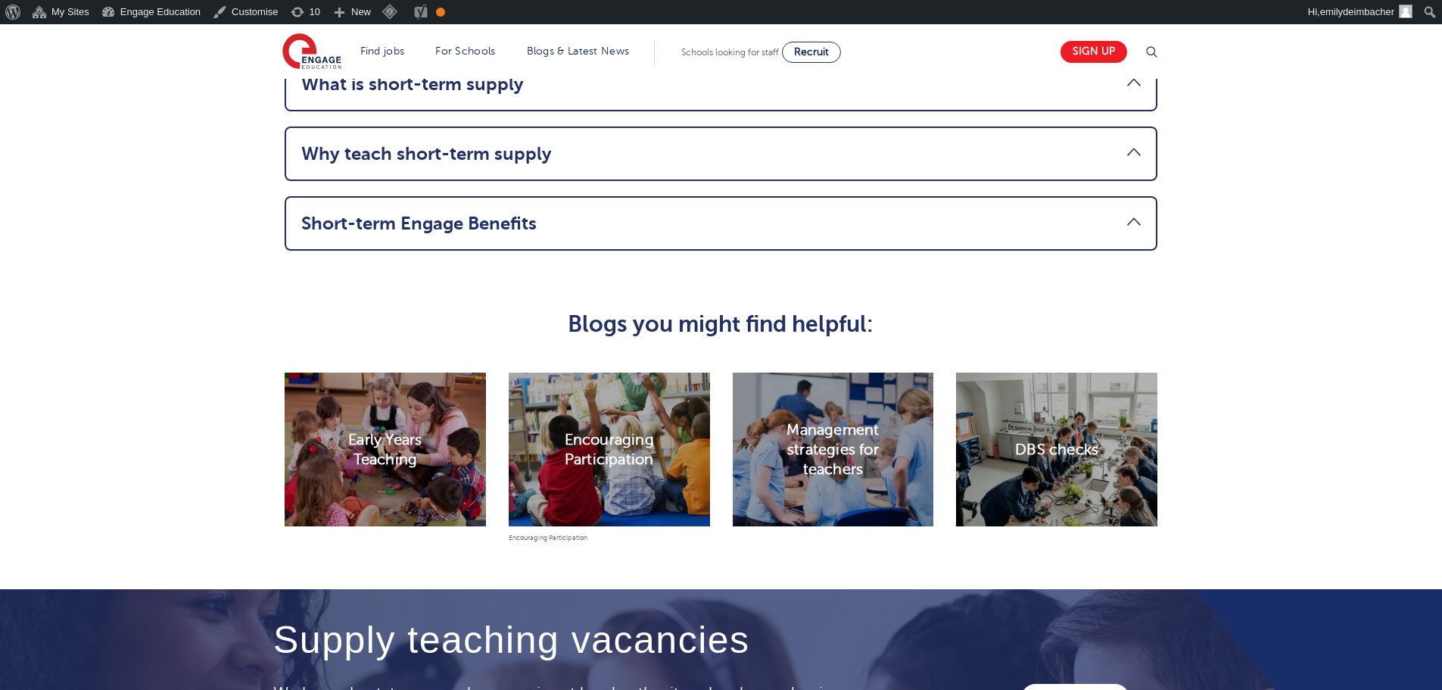
click at [579, 449] on h2 "Encouraging Participation" at bounding box center [609, 449] width 101 height 40
click at [584, 442] on h2 "Encouraging Participation" at bounding box center [609, 449] width 101 height 40
click at [584, 465] on h2 "Encouraging Participation" at bounding box center [609, 449] width 101 height 40
click at [549, 514] on div "Encouraging Participation" at bounding box center [609, 449] width 201 height 154
click at [753, 532] on div "Management strategies for teachers" at bounding box center [833, 459] width 224 height 199
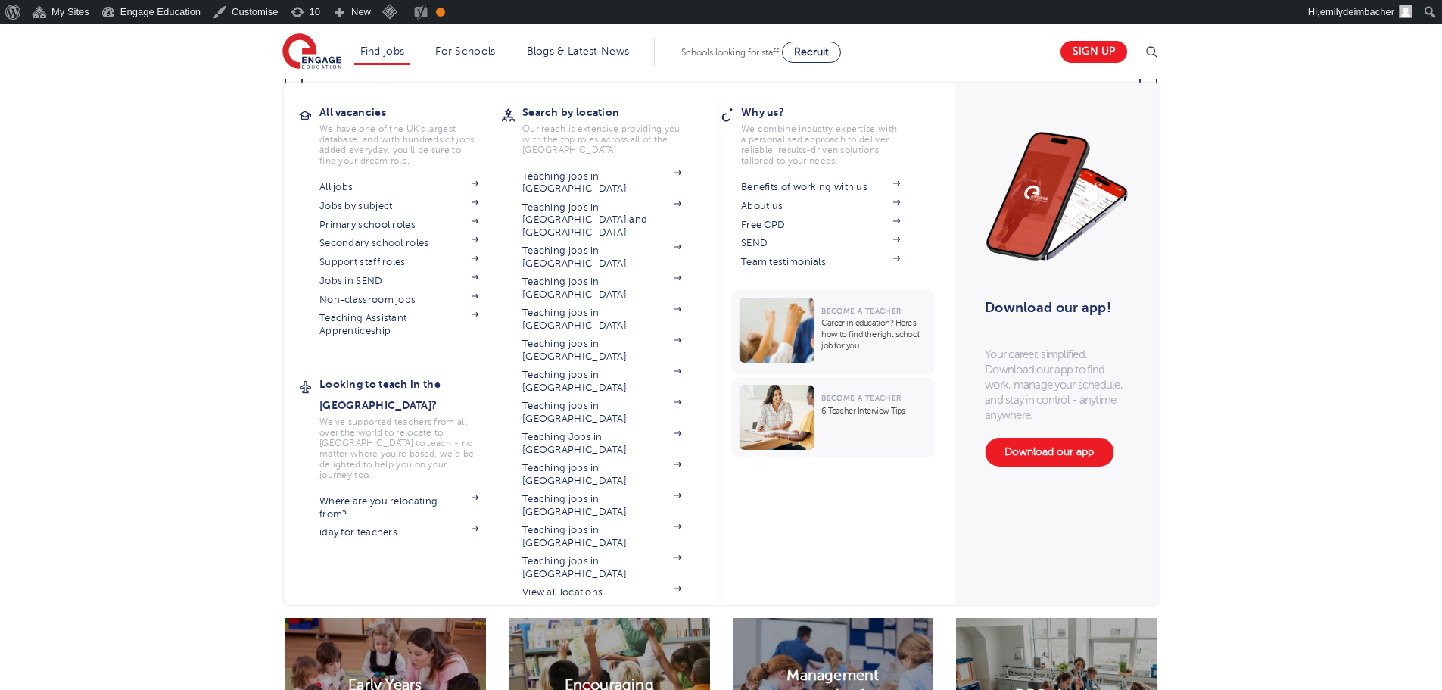
scroll to position [2044, 0]
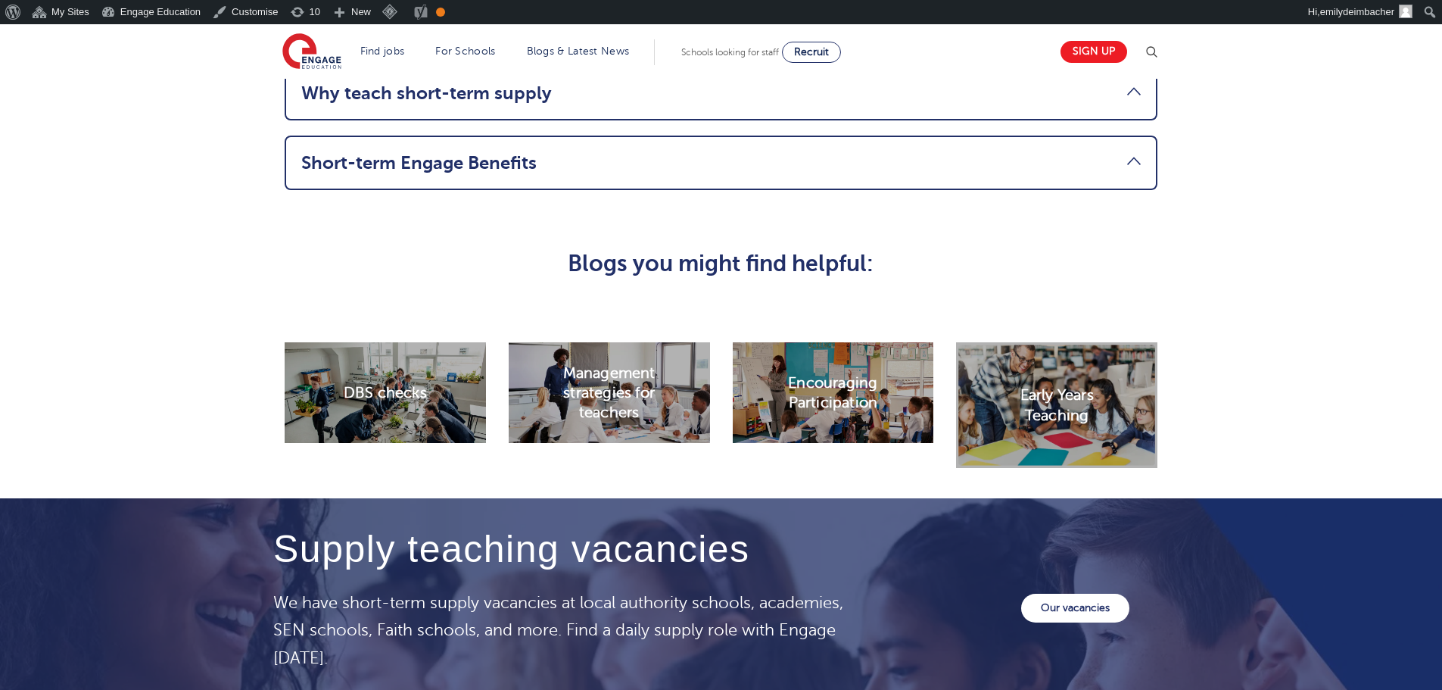
scroll to position [2347, 0]
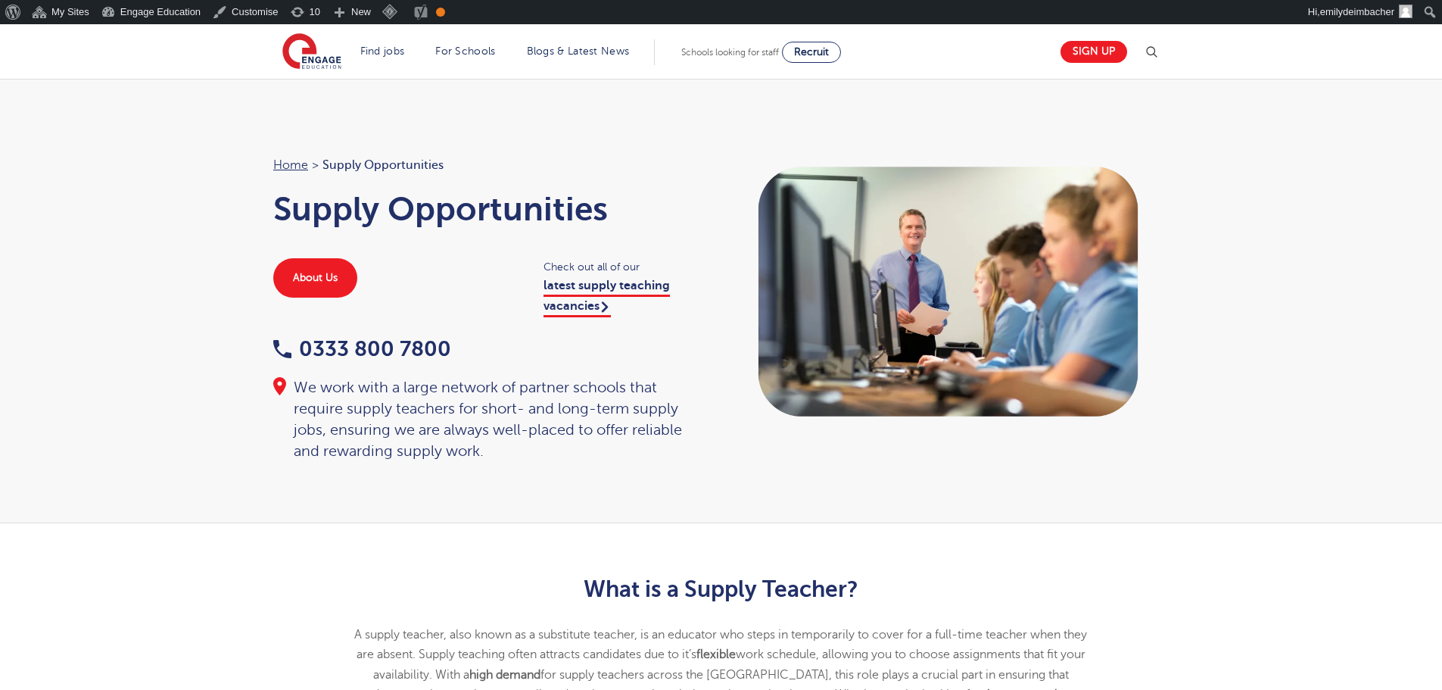
click at [134, 266] on div "Home > Supply Opportunities Supply Opportunities About Us Check out all of our …" at bounding box center [721, 301] width 1442 height 444
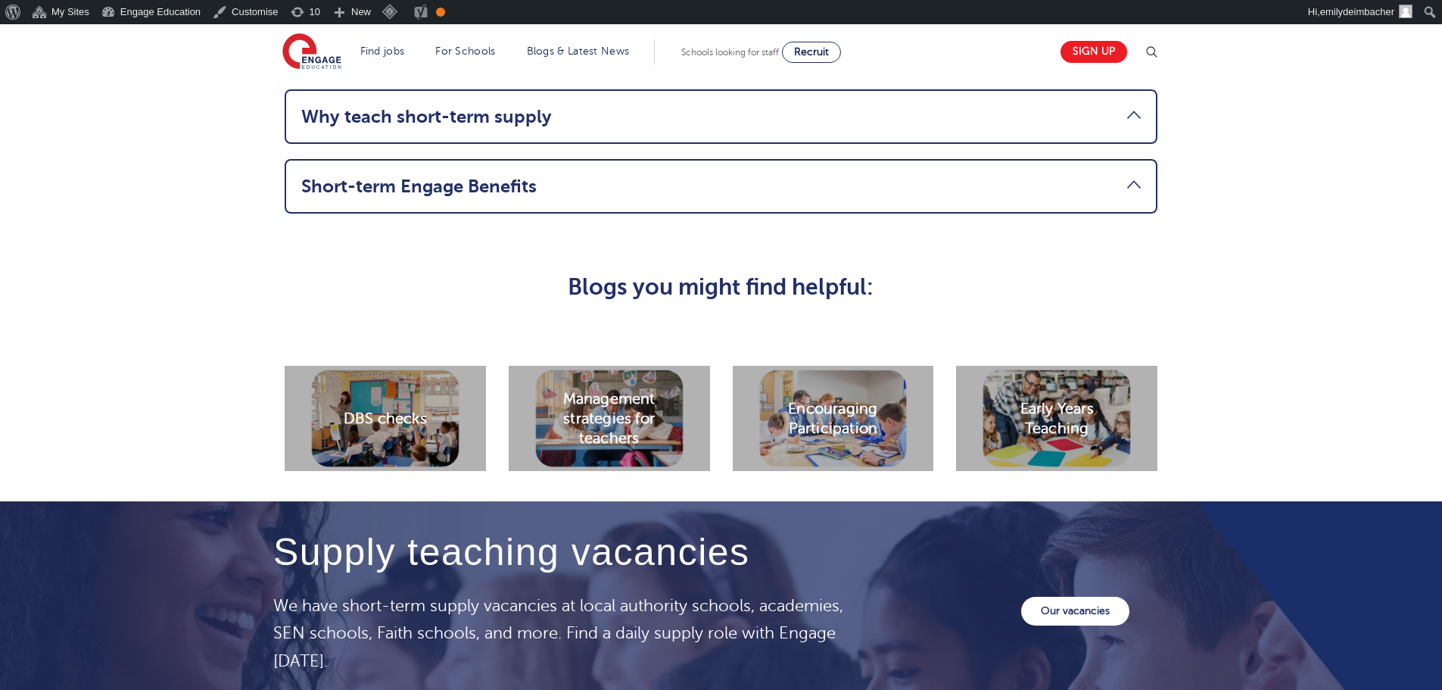
scroll to position [2423, 0]
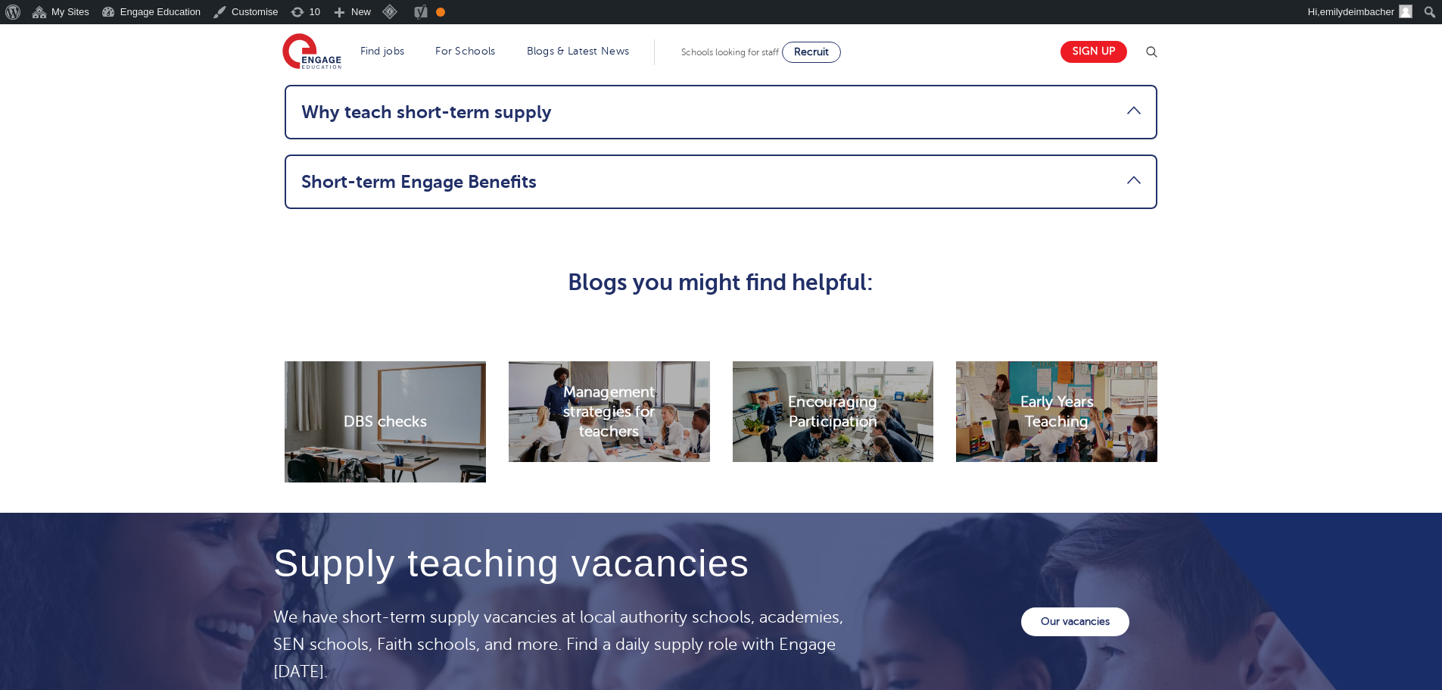
scroll to position [2423, 0]
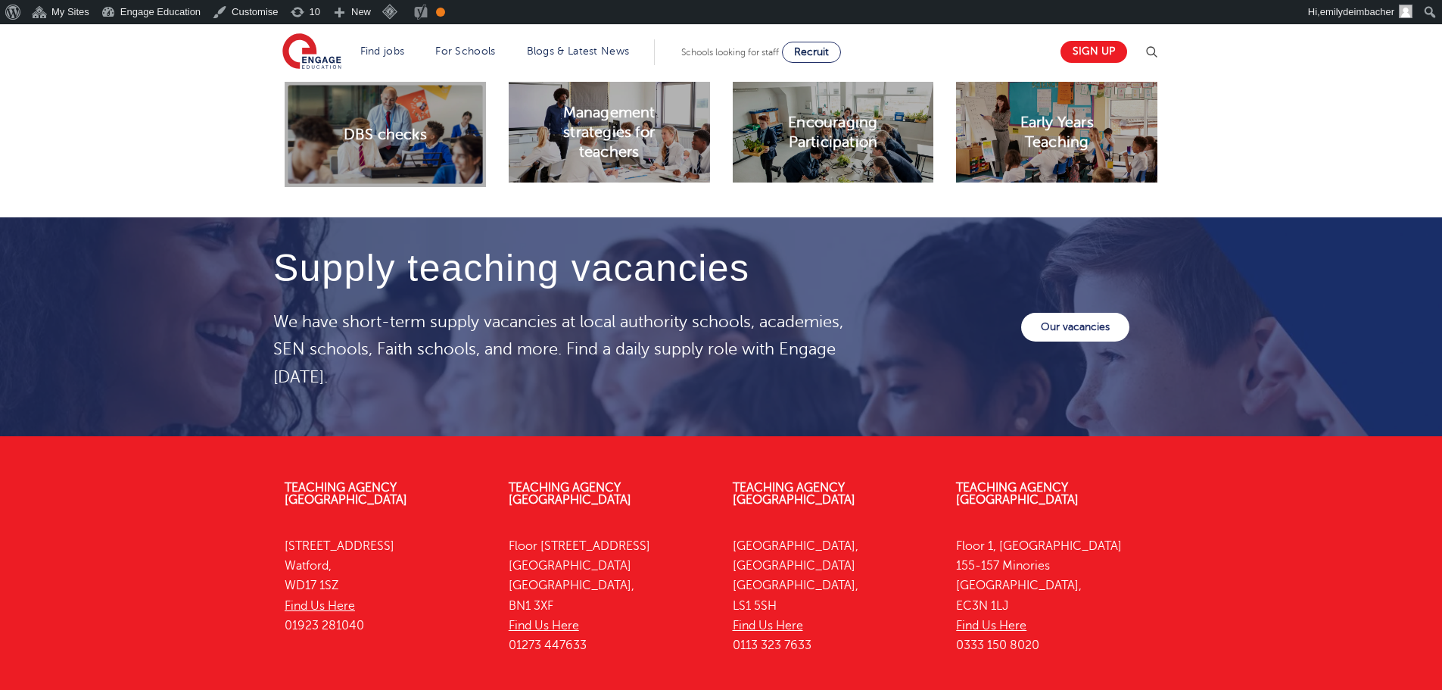
scroll to position [2347, 0]
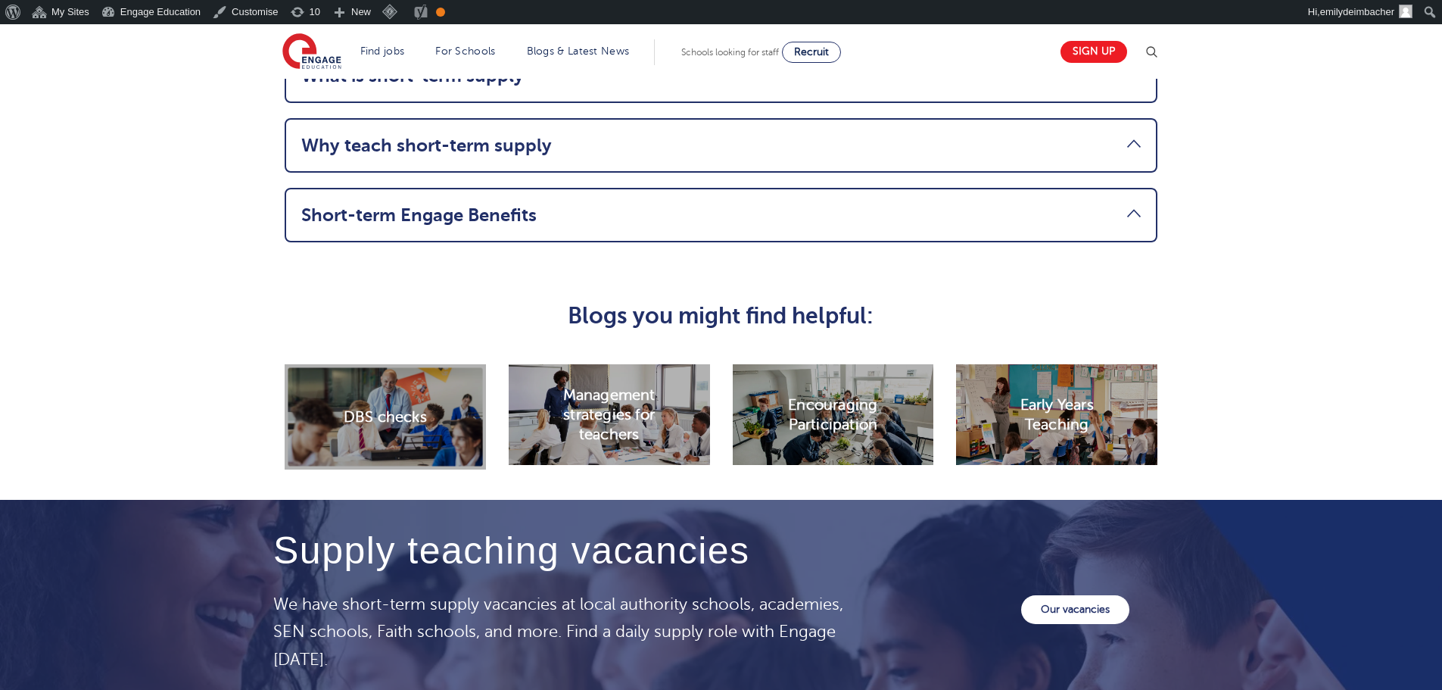
scroll to position [2347, 0]
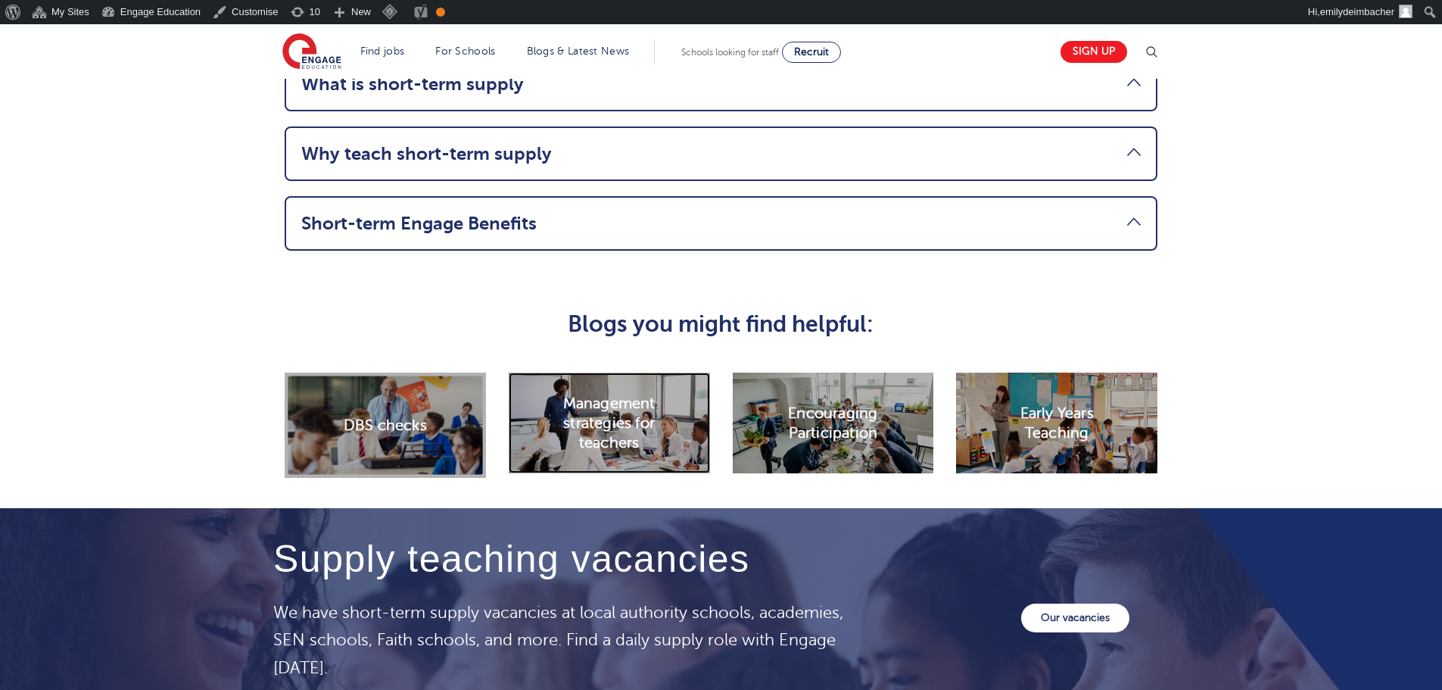
click at [601, 433] on h2 "Management strategies for teachers" at bounding box center [609, 423] width 101 height 60
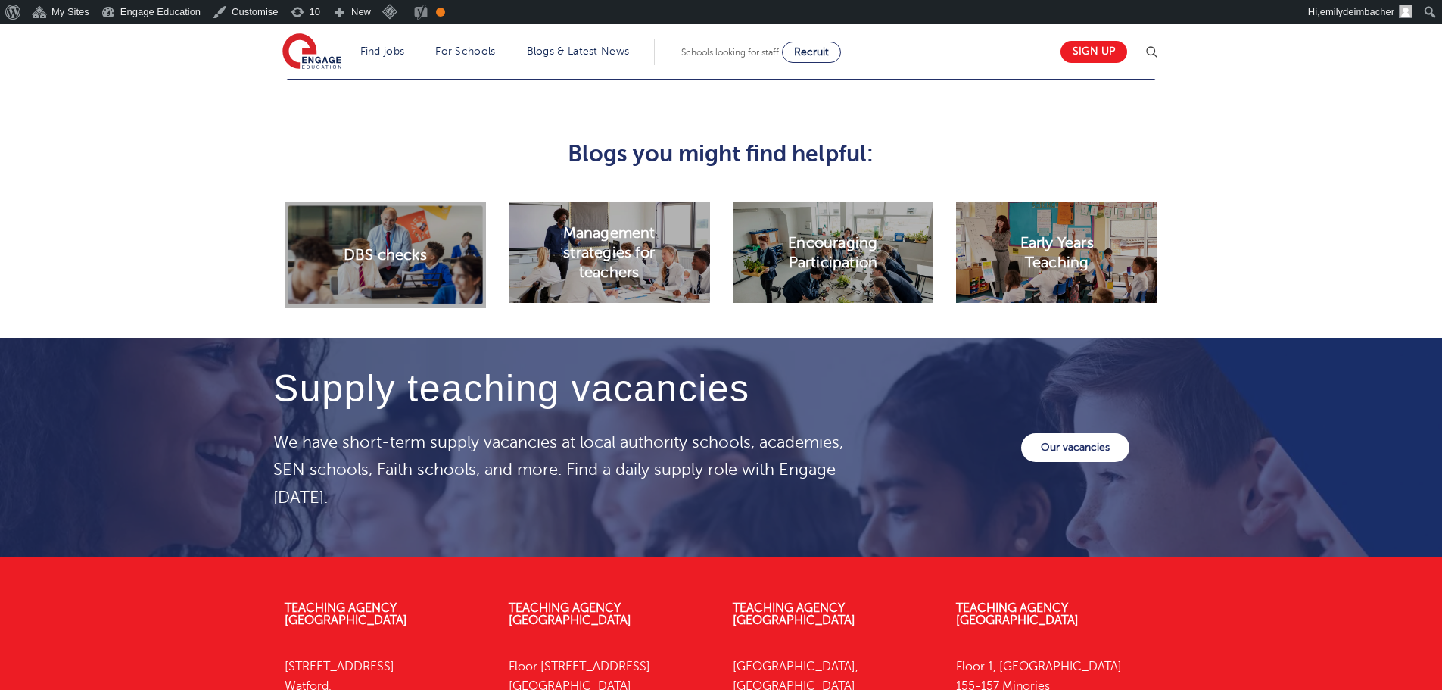
scroll to position [2498, 0]
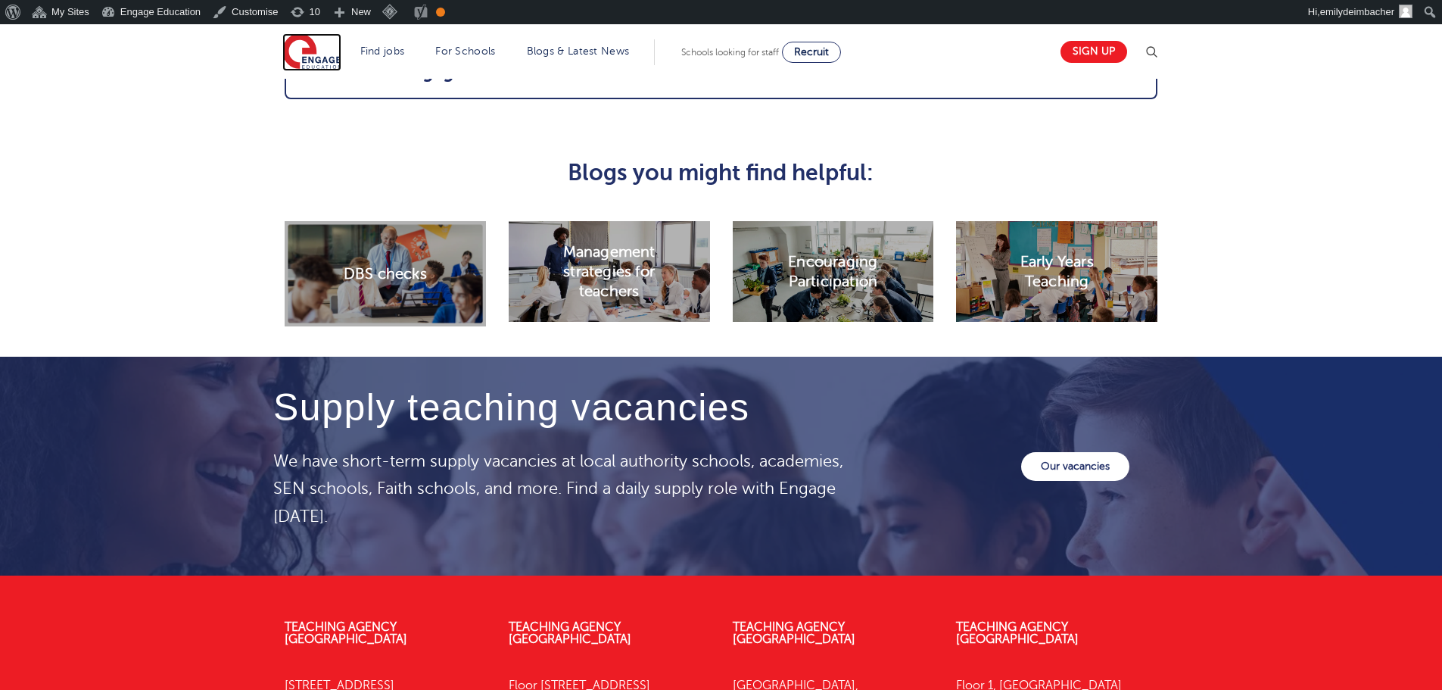
click at [309, 46] on img at bounding box center [311, 52] width 59 height 38
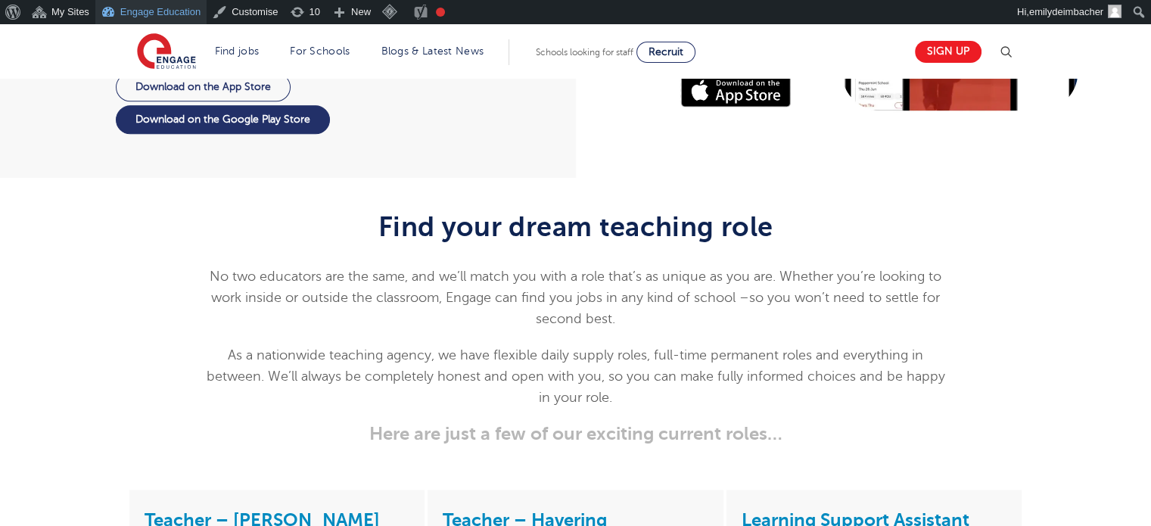
scroll to position [1741, 0]
click at [749, 268] on span "No two educators are the same, and we’ll match you with a role that’s as unique…" at bounding box center [576, 297] width 732 height 58
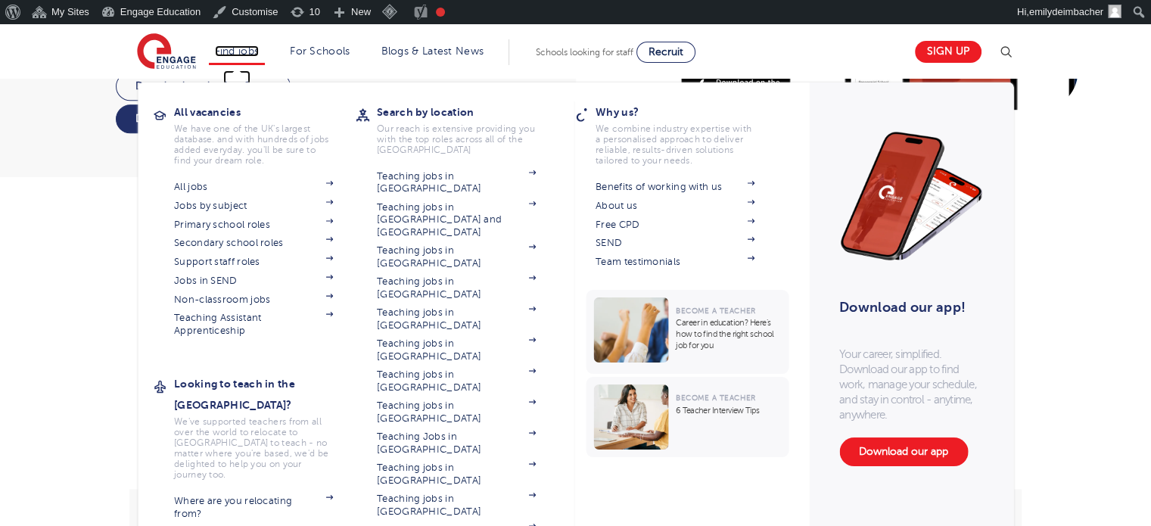
click at [251, 48] on link "Find jobs" at bounding box center [237, 50] width 45 height 11
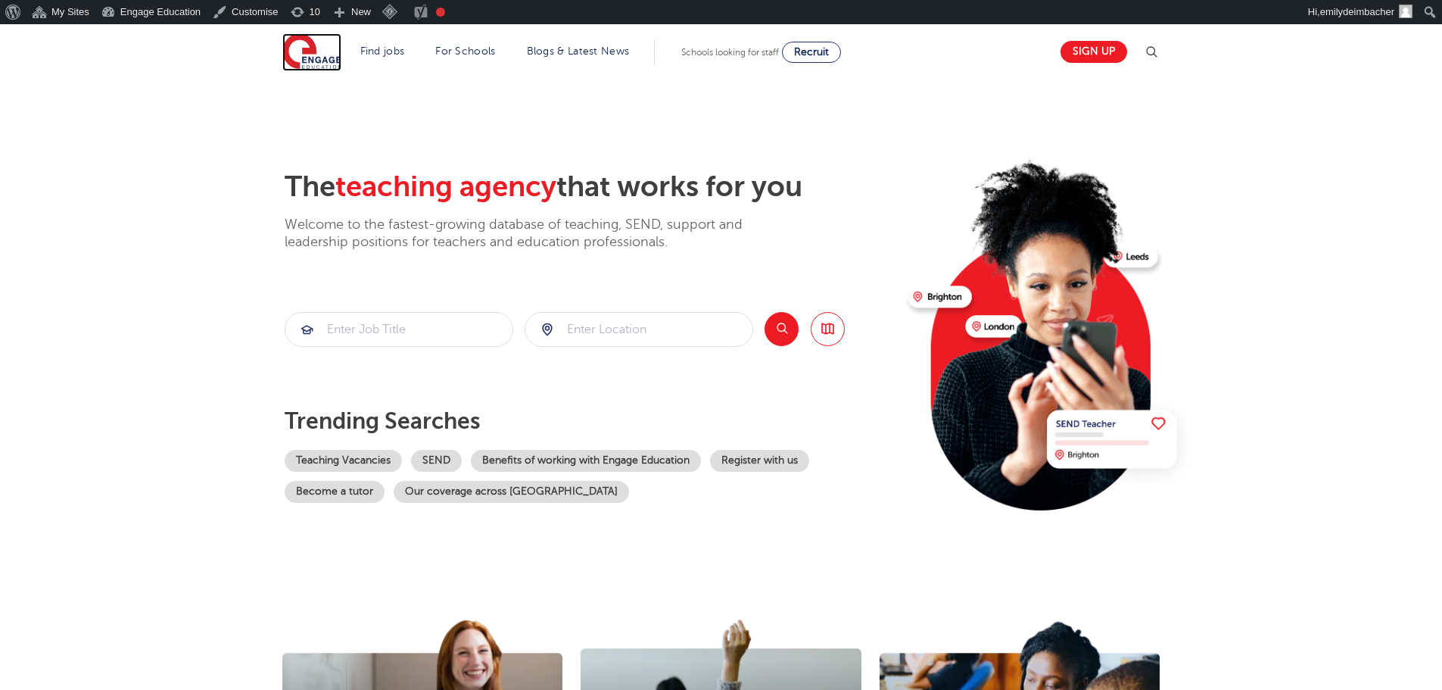
drag, startPoint x: 310, startPoint y: 57, endPoint x: 254, endPoint y: 172, distance: 127.7
click at [310, 57] on img at bounding box center [311, 52] width 59 height 38
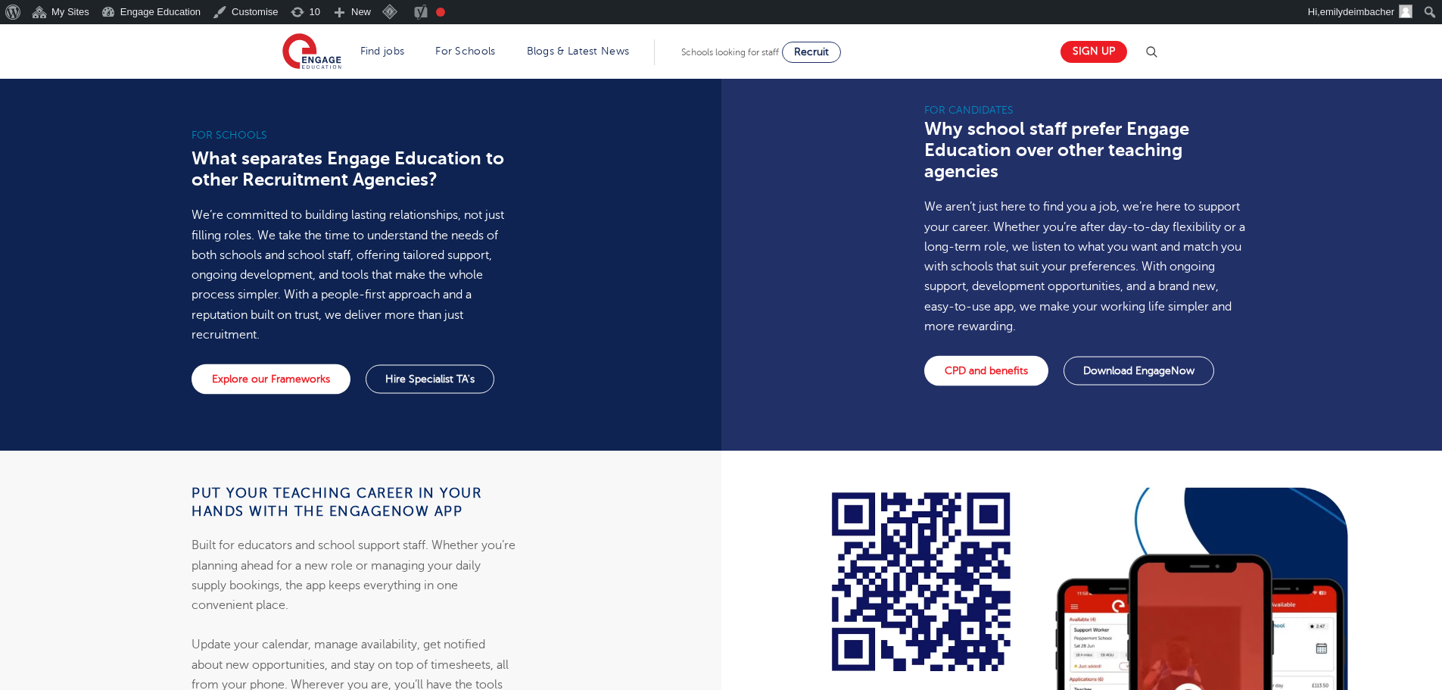
scroll to position [1287, 0]
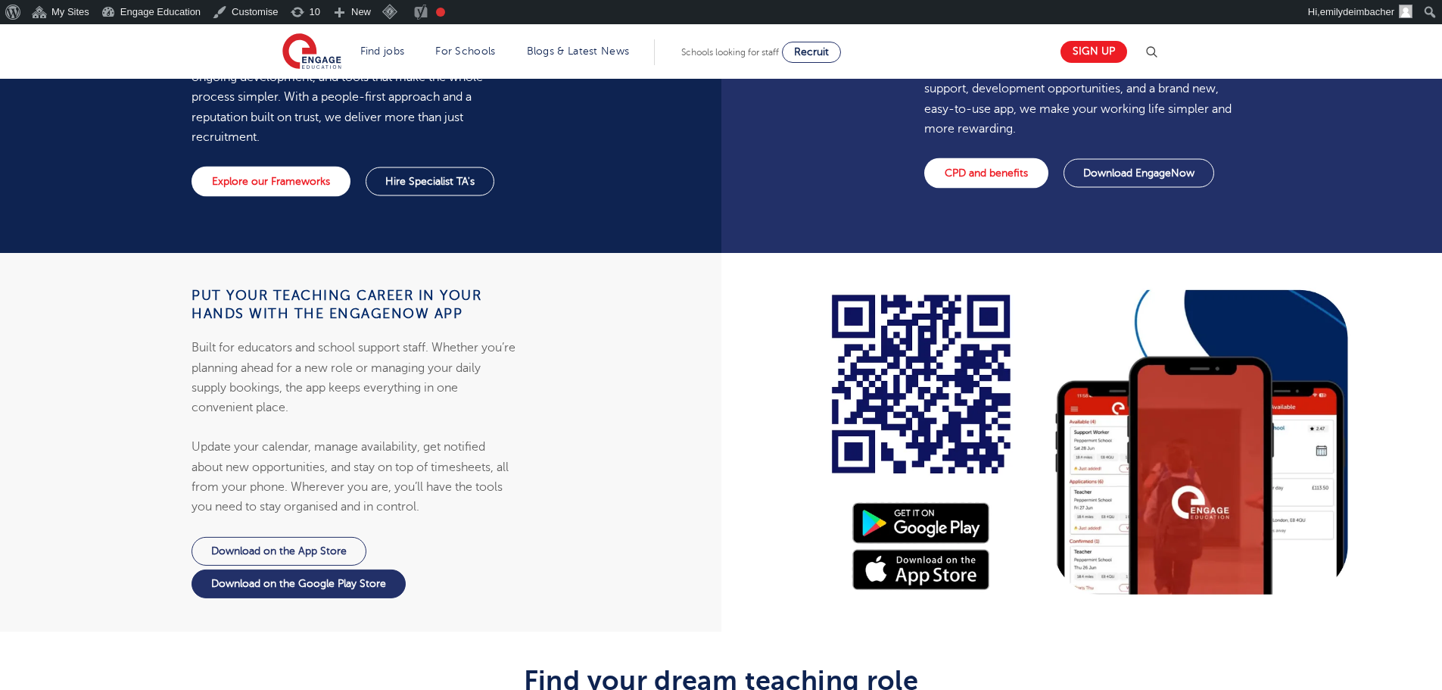
click at [54, 408] on div "Put your teaching career in your hands with the EngageNow app Built for educato…" at bounding box center [355, 442] width 733 height 379
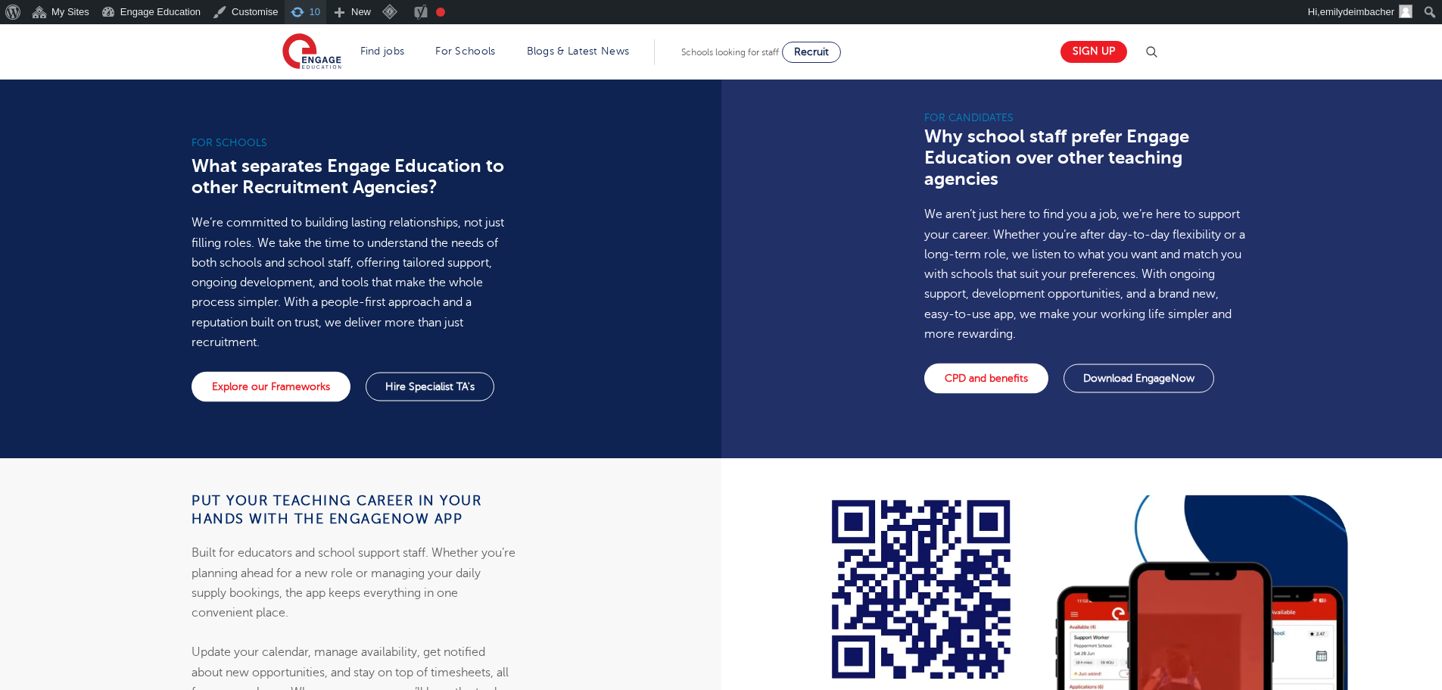
scroll to position [984, 0]
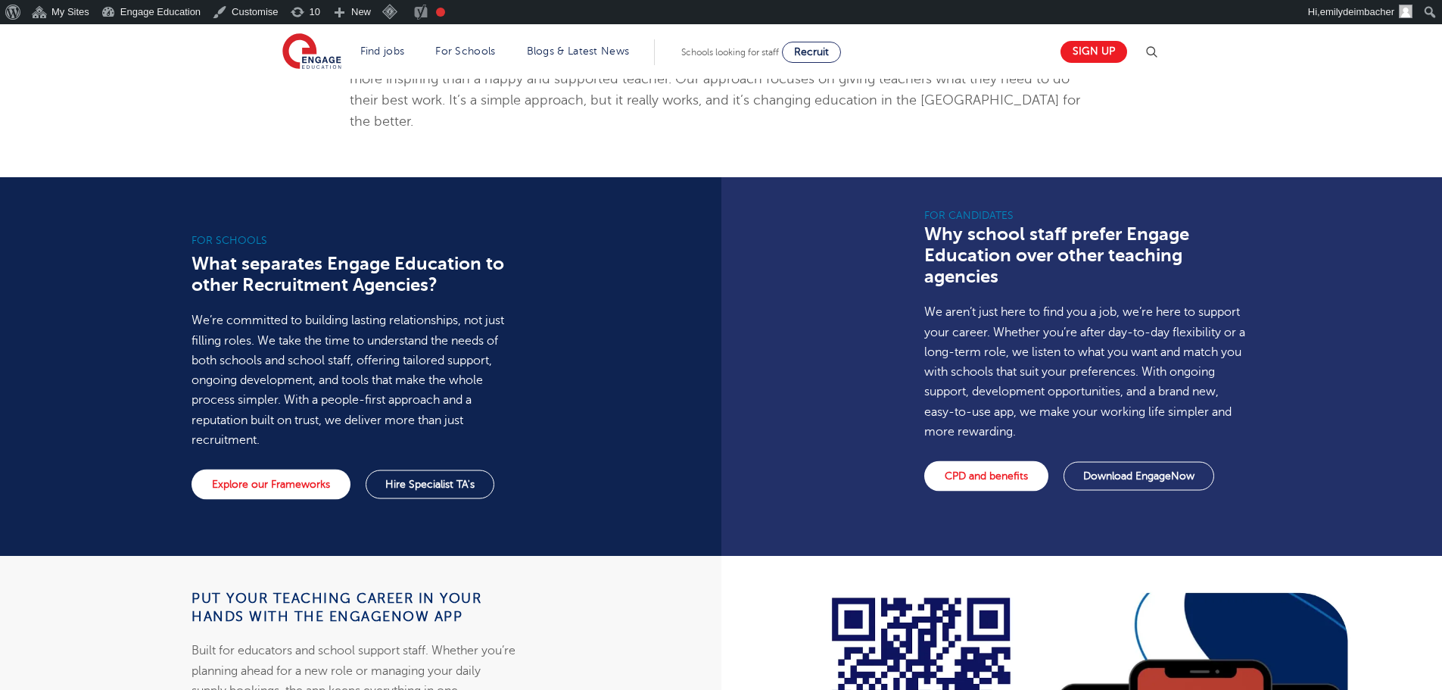
click at [139, 195] on div "For schools What separates Engage Education to other Recruitment Agencies? We’r…" at bounding box center [355, 366] width 733 height 379
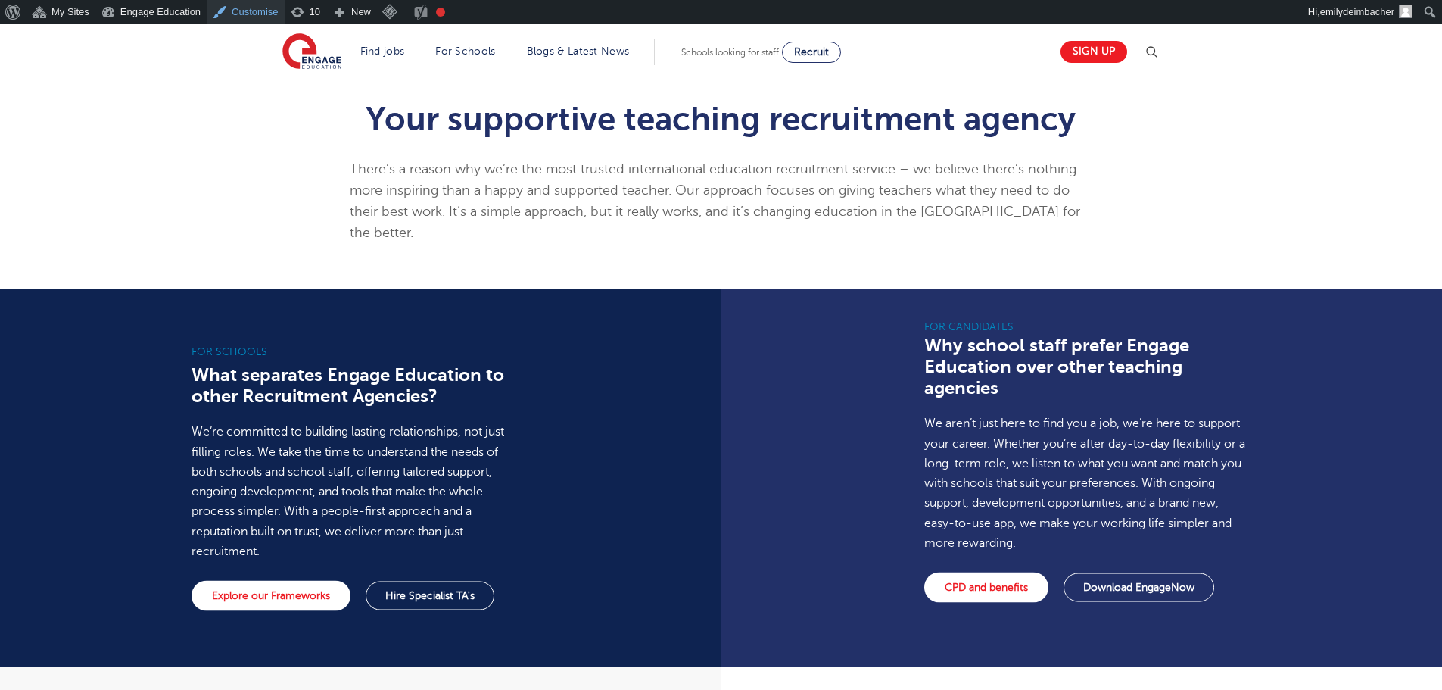
scroll to position [833, 0]
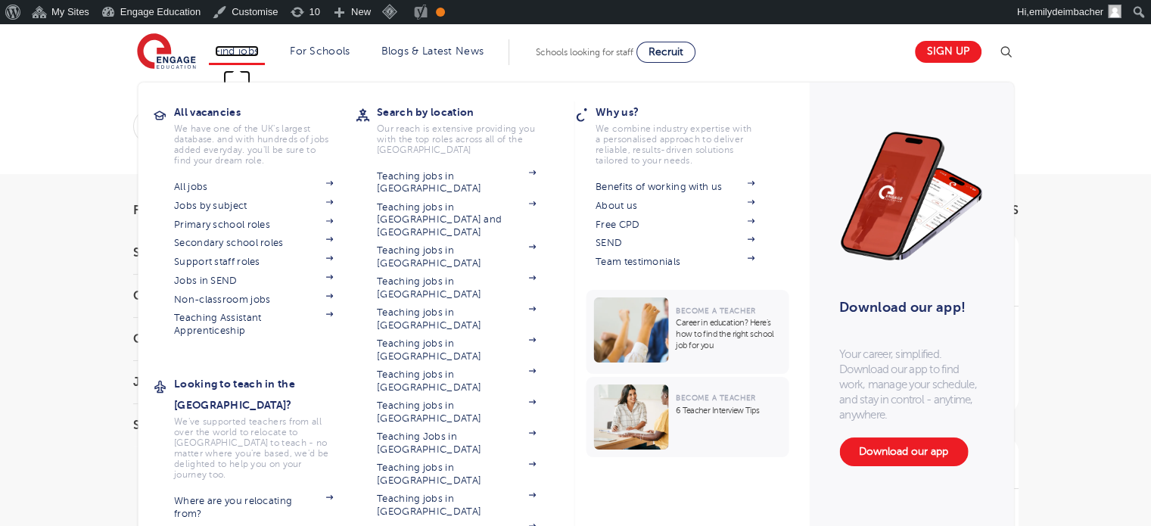
click at [236, 46] on link "Find jobs" at bounding box center [237, 50] width 45 height 11
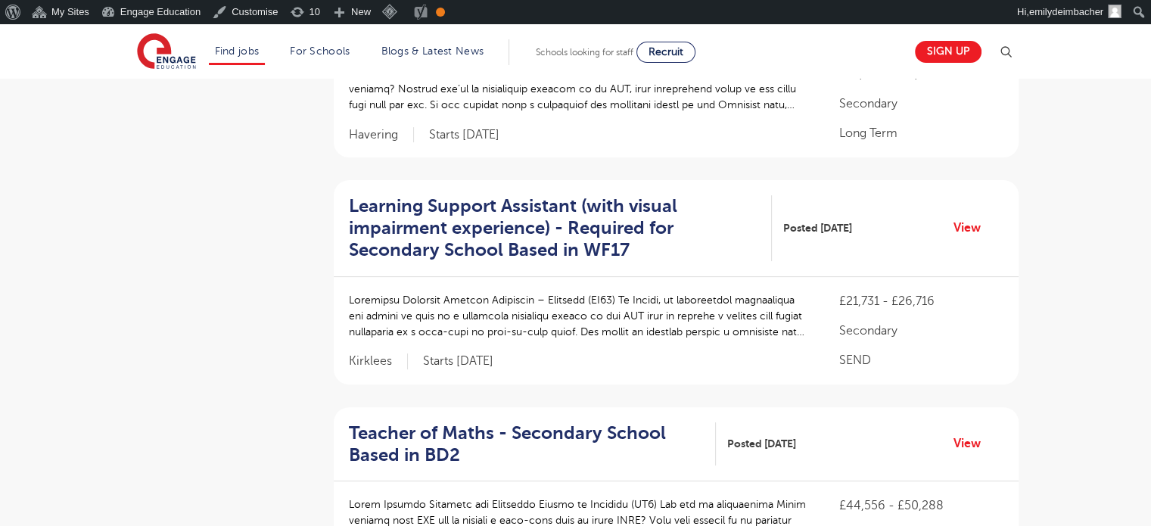
scroll to position [878, 0]
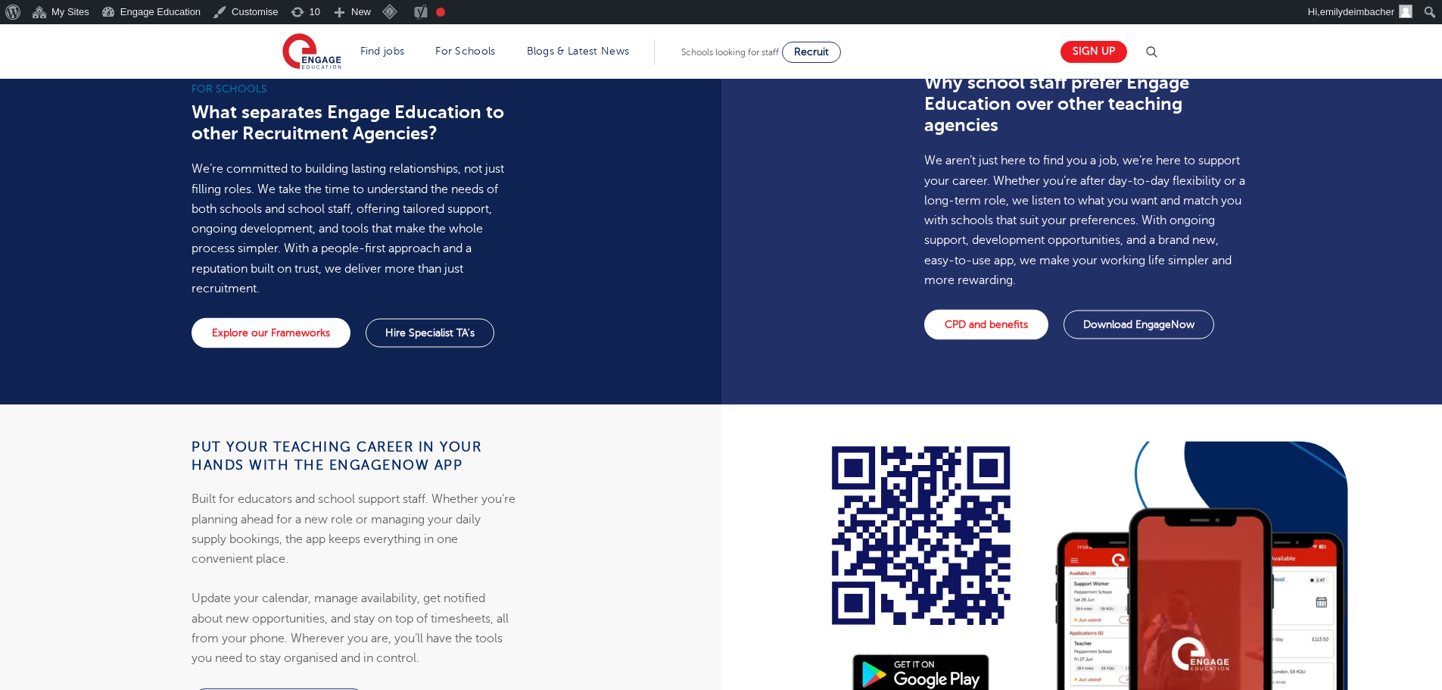
scroll to position [833, 0]
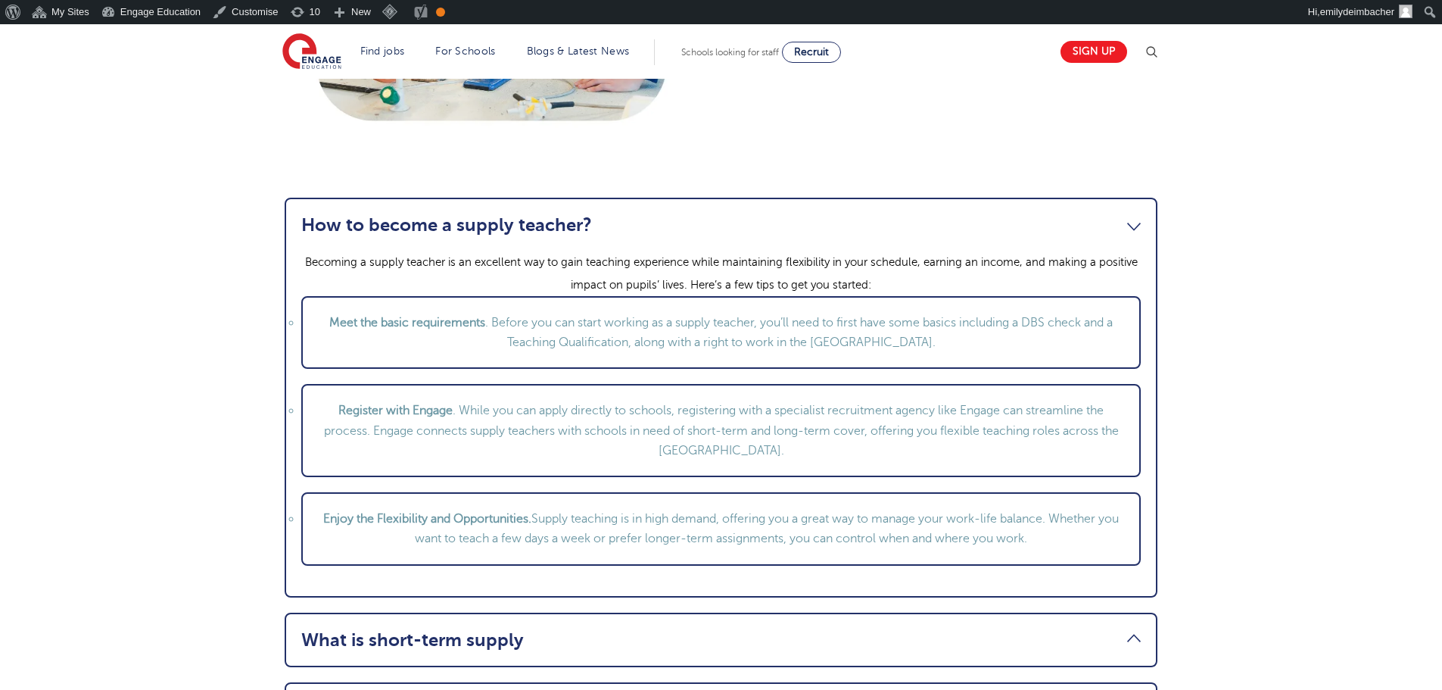
scroll to position [1817, 0]
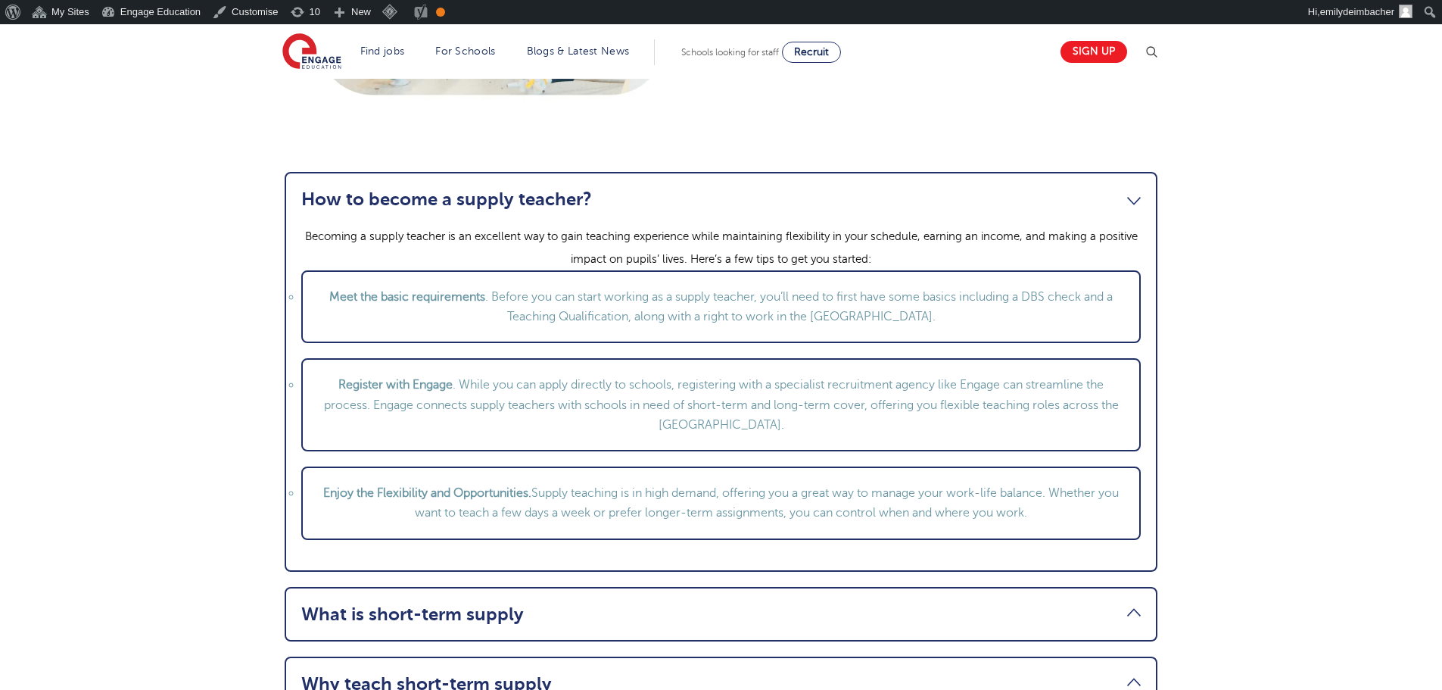
click at [1122, 190] on link "How to become a supply teacher?" at bounding box center [721, 199] width 840 height 21
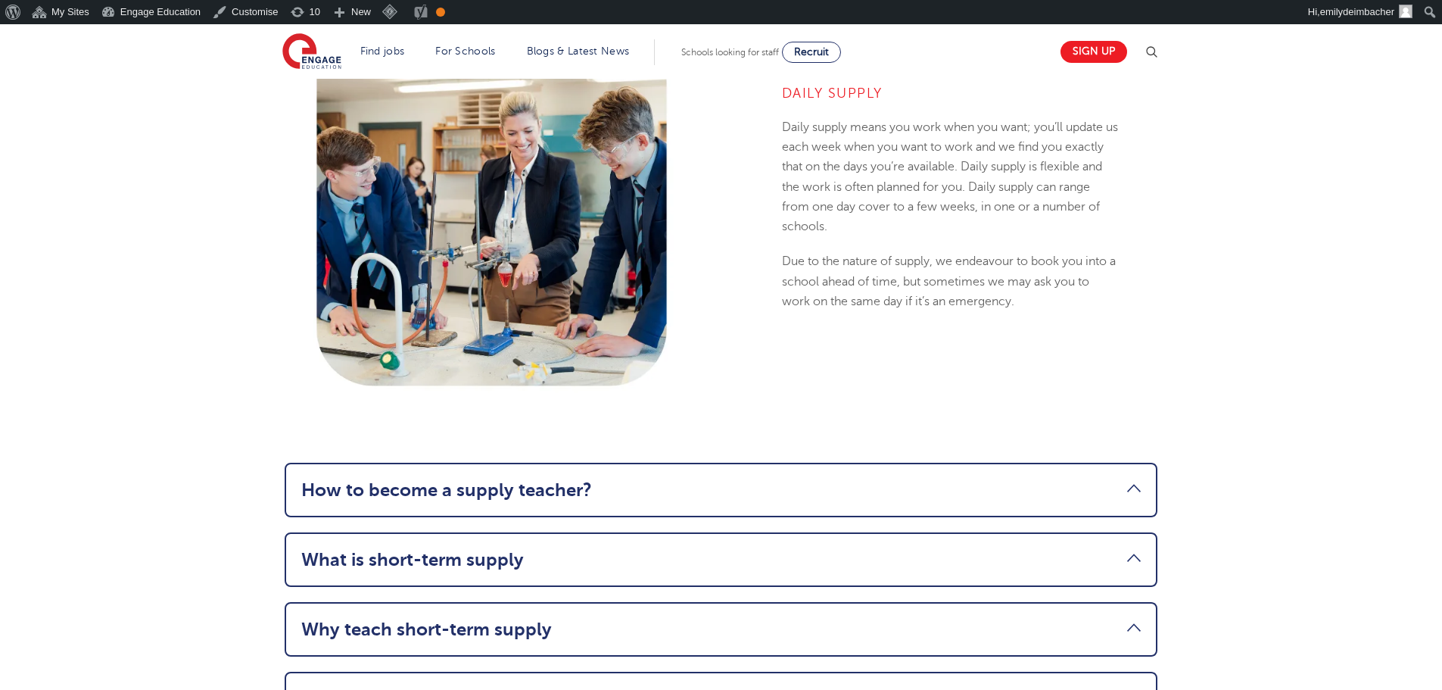
scroll to position [1514, 0]
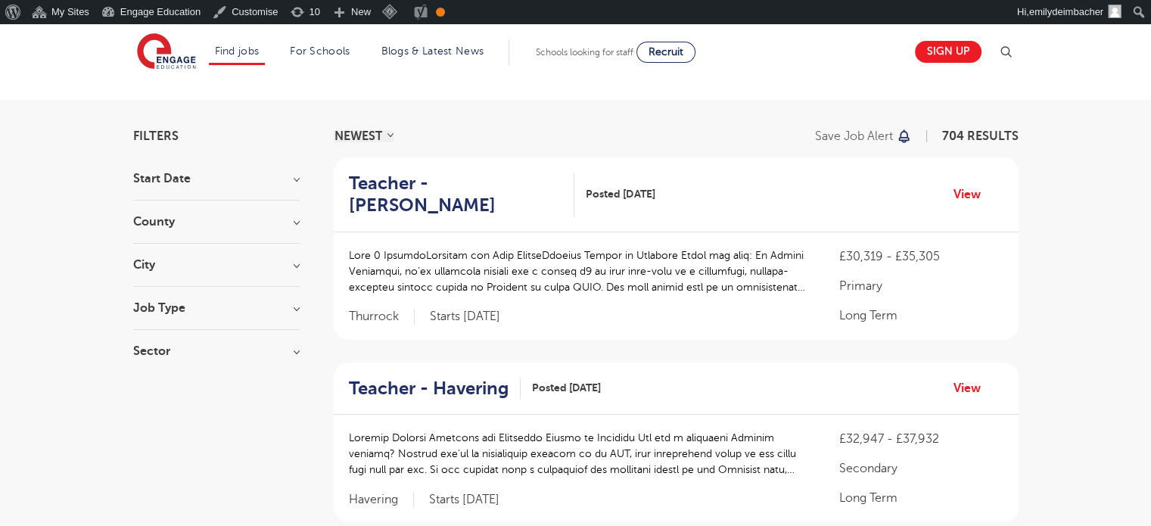
scroll to position [76, 0]
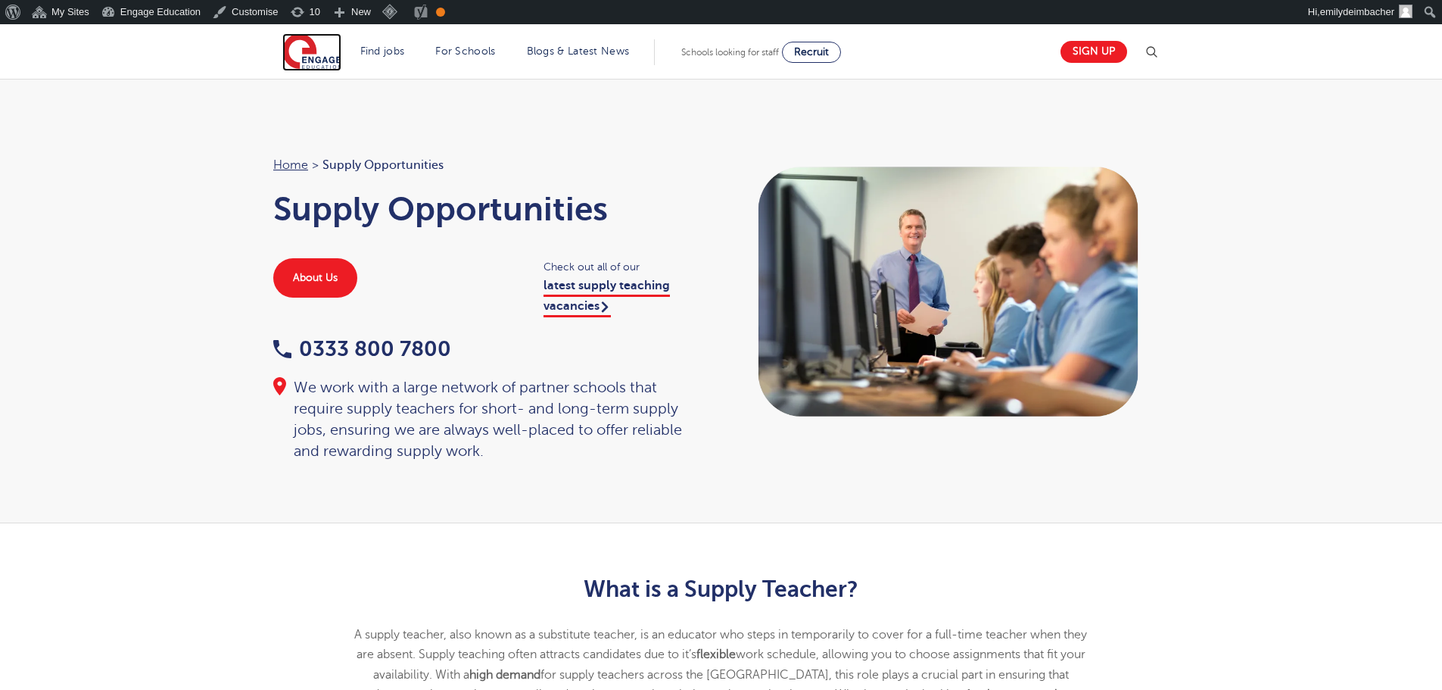
click at [301, 65] on img at bounding box center [311, 52] width 59 height 38
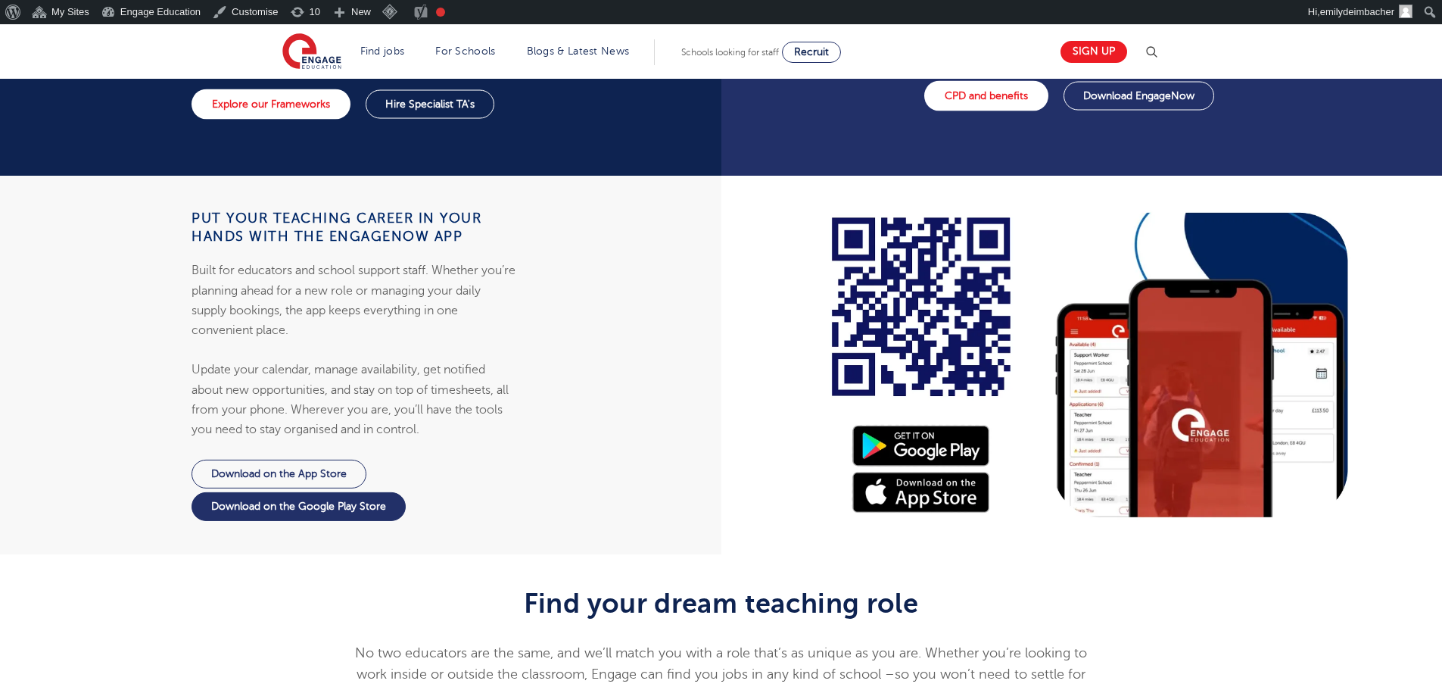
scroll to position [1363, 0]
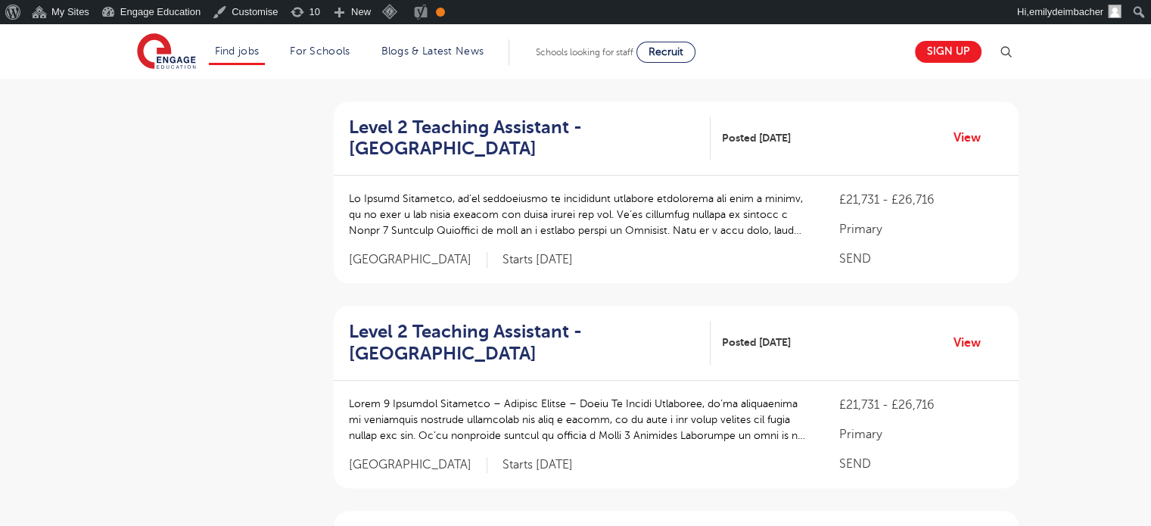
scroll to position [1363, 0]
